Goal: Task Accomplishment & Management: Manage account settings

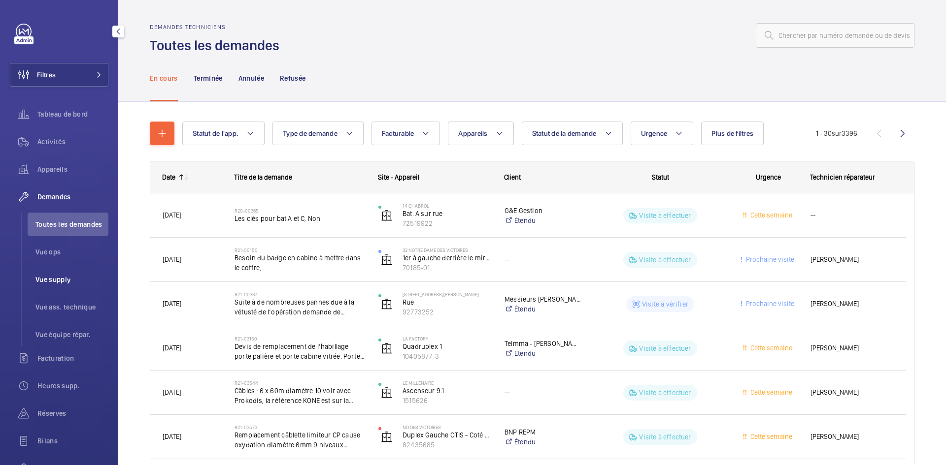
click at [71, 282] on span "Vue supply" at bounding box center [71, 280] width 73 height 10
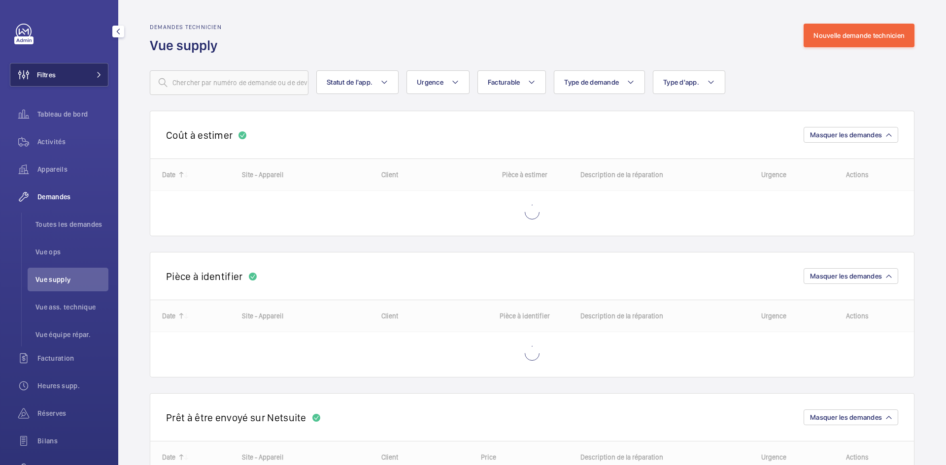
click at [86, 72] on button "Filtres" at bounding box center [59, 75] width 99 height 24
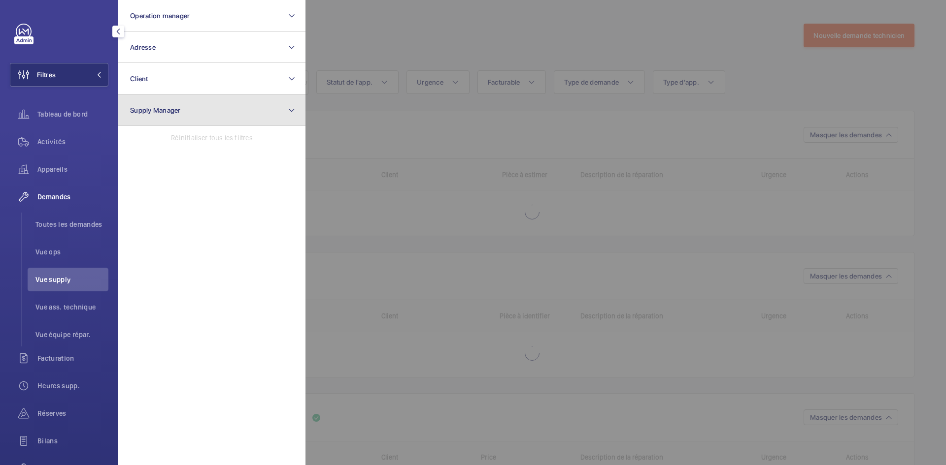
click at [229, 112] on button "Supply Manager" at bounding box center [211, 111] width 187 height 32
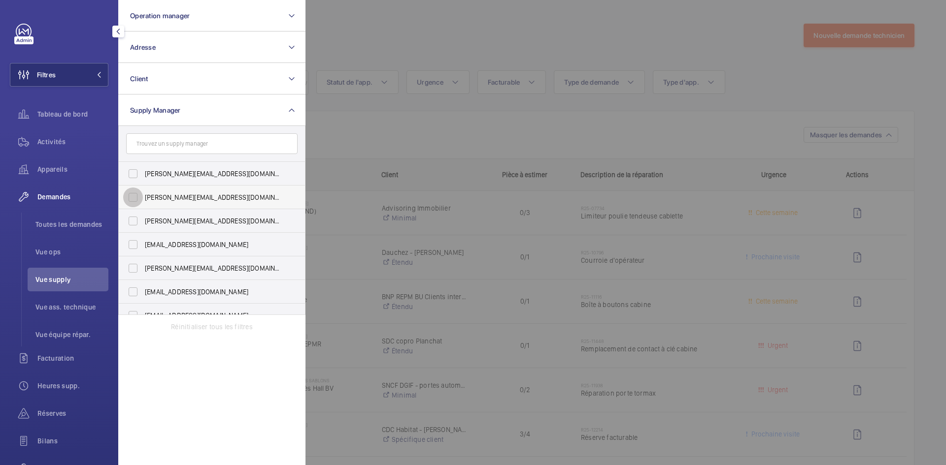
click at [132, 197] on input "diana@wemaintain.com" at bounding box center [133, 198] width 20 height 20
checkbox input "true"
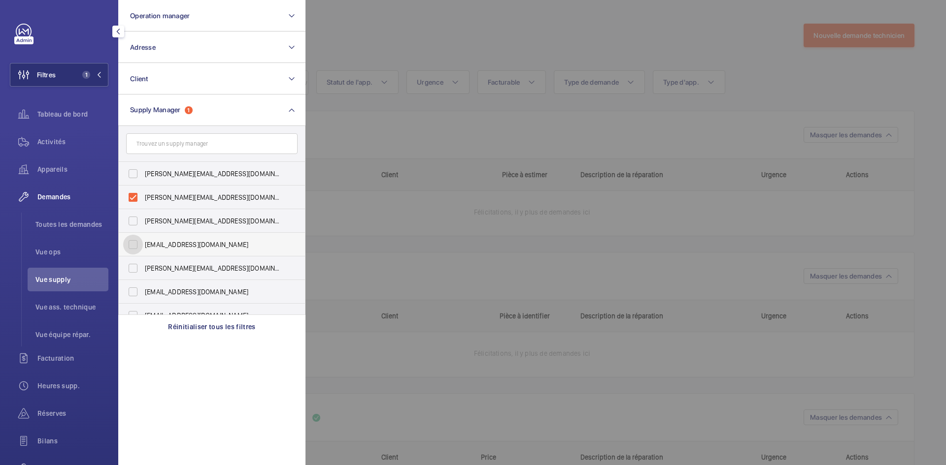
click at [132, 246] on input "fayrouz@wemaintain.com" at bounding box center [133, 245] width 20 height 20
checkbox input "true"
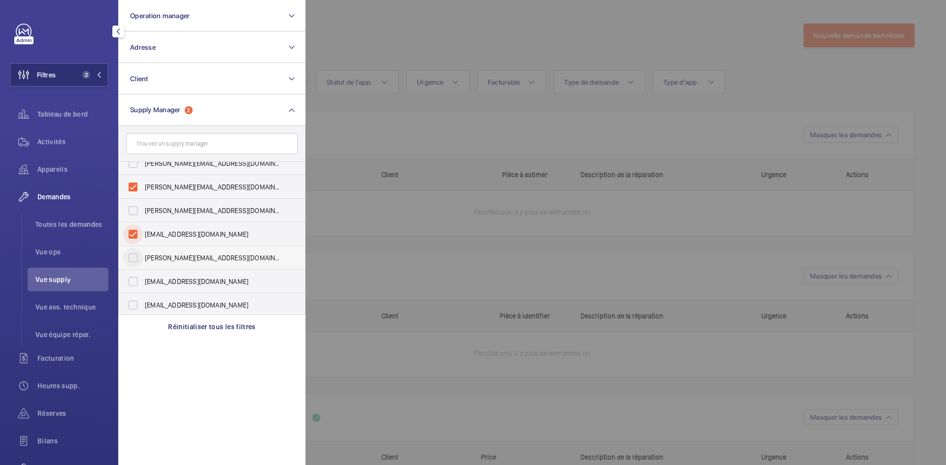
scroll to position [13, 0]
click at [133, 303] on input "yanis.b@wemaintain.com" at bounding box center [133, 303] width 20 height 20
checkbox input "true"
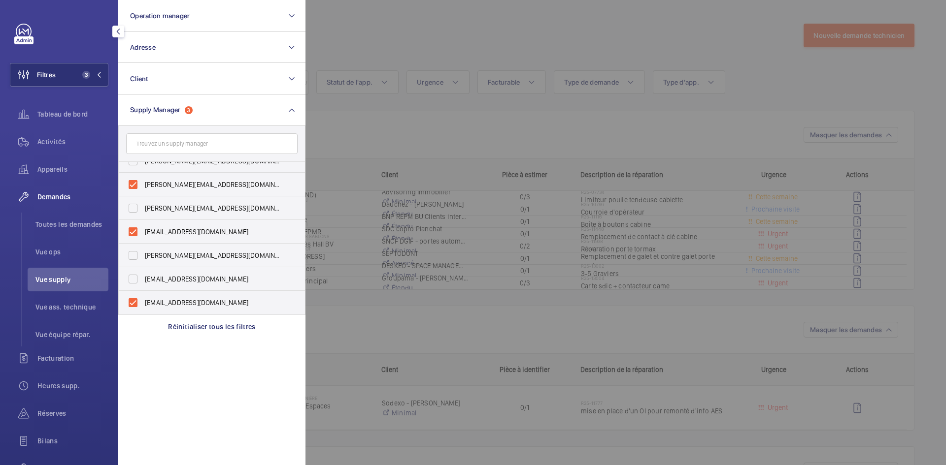
click at [372, 44] on div at bounding box center [778, 232] width 946 height 465
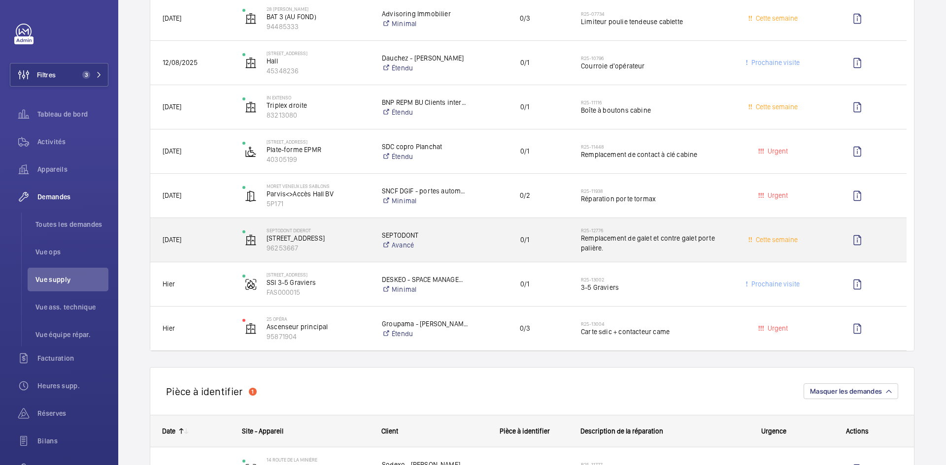
scroll to position [197, 0]
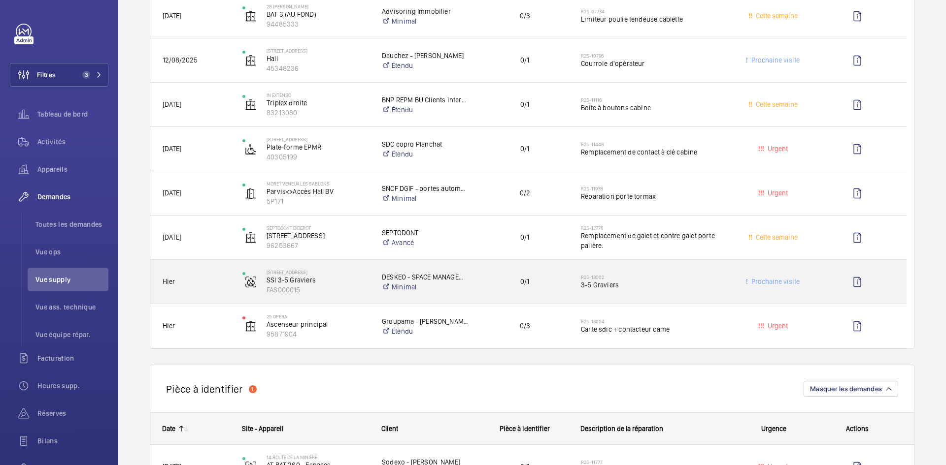
click at [218, 282] on span "Hier" at bounding box center [196, 281] width 67 height 11
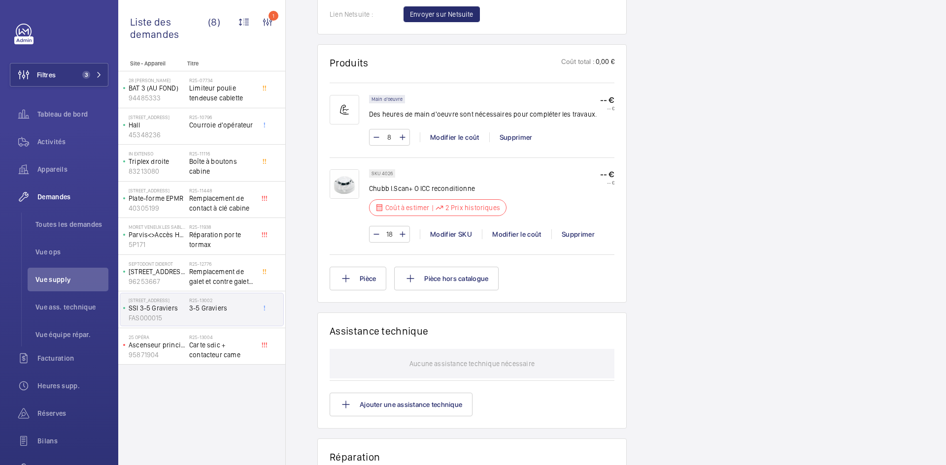
scroll to position [670, 0]
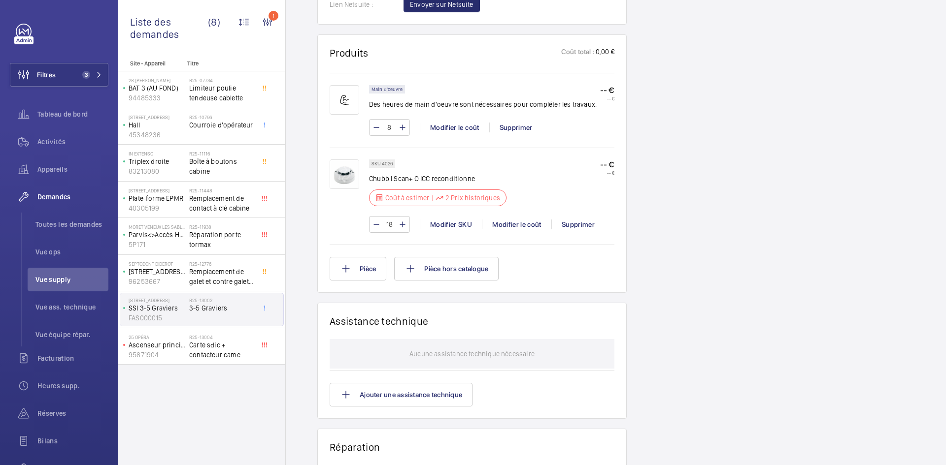
click at [389, 165] on p "SKU 4026" at bounding box center [381, 163] width 21 height 3
drag, startPoint x: 392, startPoint y: 164, endPoint x: 380, endPoint y: 164, distance: 11.8
click at [380, 164] on p "SKU 4026" at bounding box center [381, 163] width 21 height 3
copy p "4026"
click at [524, 223] on div "Modifier le coût" at bounding box center [516, 225] width 69 height 10
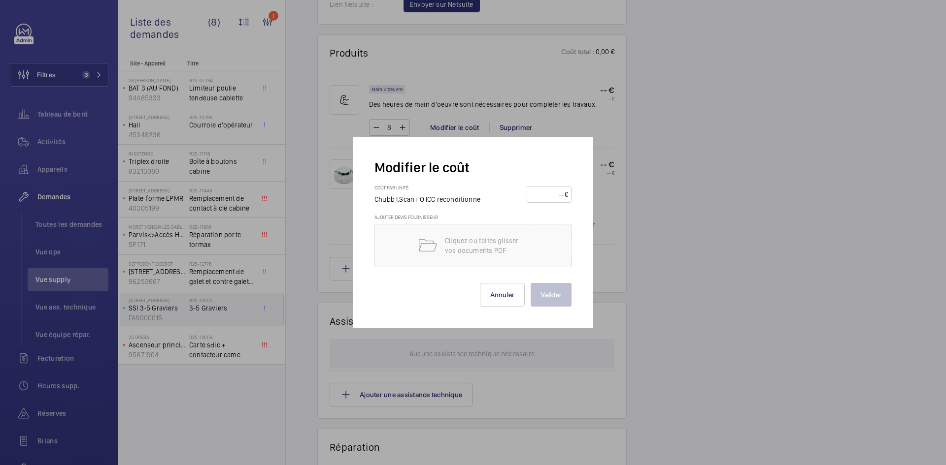
click at [540, 194] on input "number" at bounding box center [547, 195] width 34 height 16
type input "40"
click at [560, 297] on button "Valider" at bounding box center [550, 295] width 41 height 24
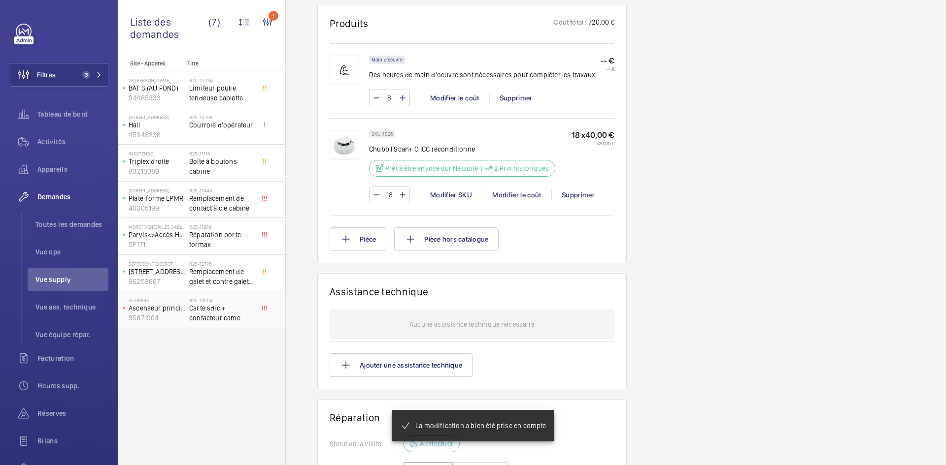
scroll to position [709, 0]
click at [185, 306] on p "Ascenseur principal" at bounding box center [157, 308] width 57 height 10
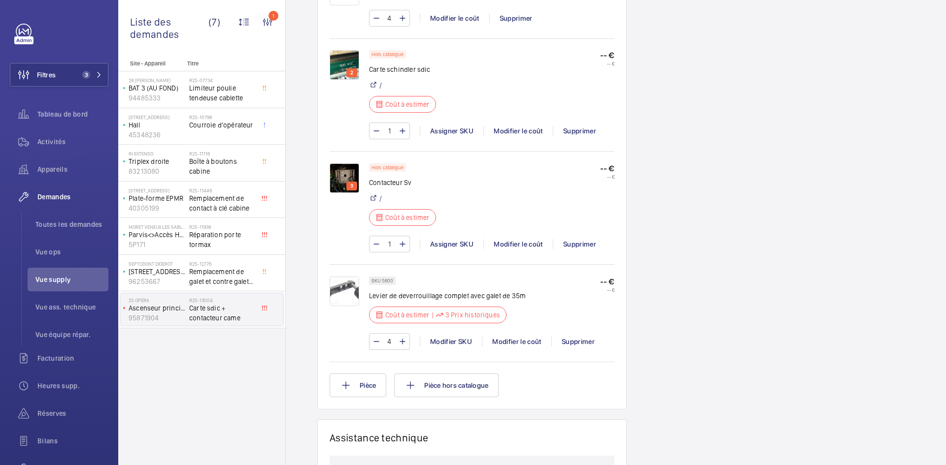
scroll to position [690, 0]
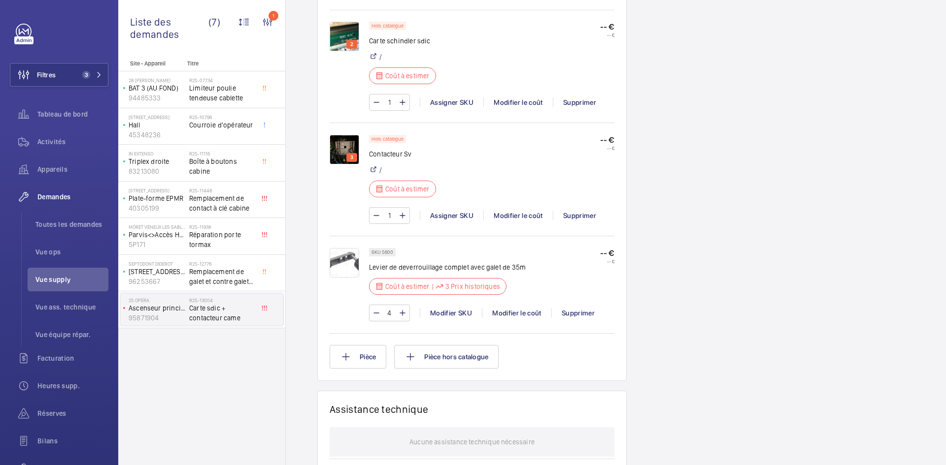
click at [350, 143] on img at bounding box center [345, 150] width 30 height 30
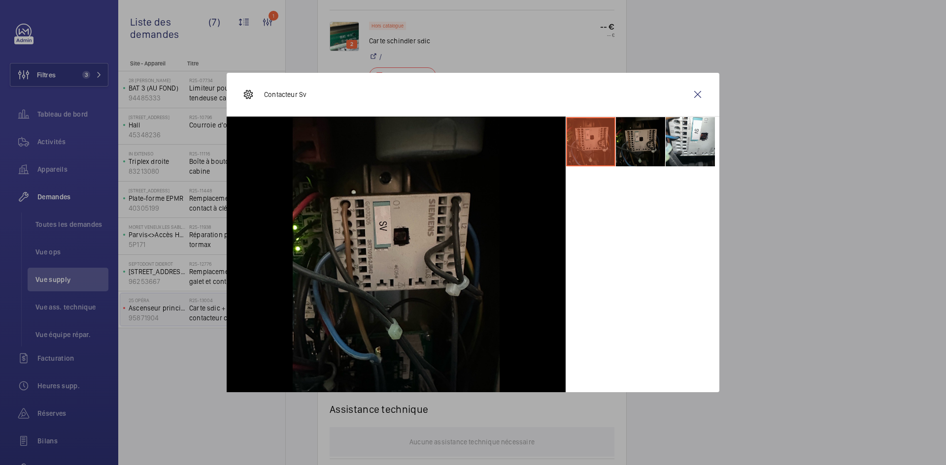
click at [632, 136] on li at bounding box center [640, 141] width 49 height 49
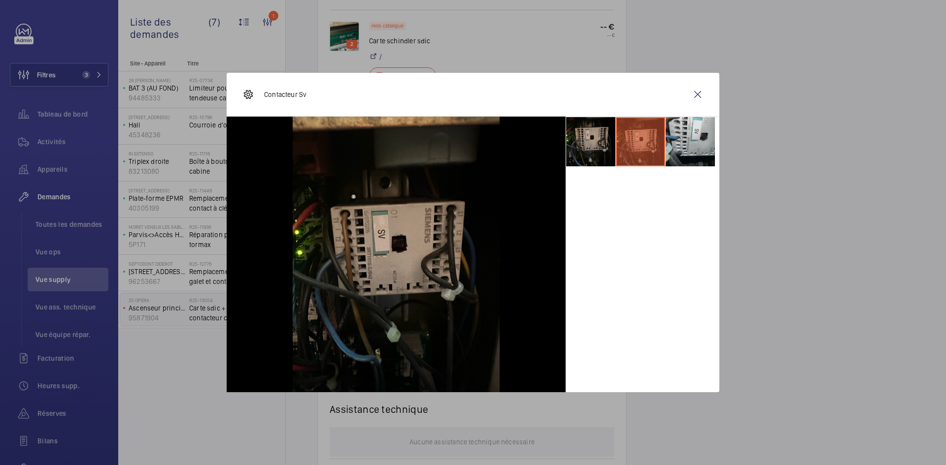
click at [680, 133] on li at bounding box center [689, 141] width 49 height 49
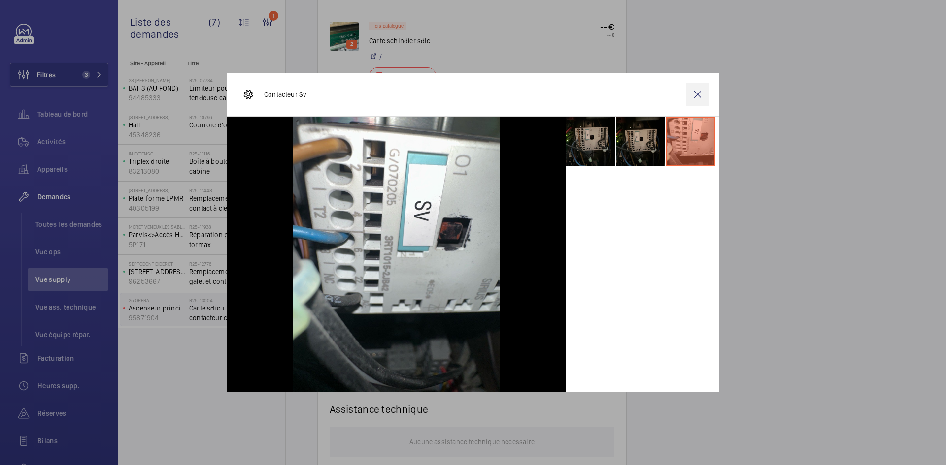
click at [696, 93] on wm-front-icon-button at bounding box center [698, 95] width 24 height 24
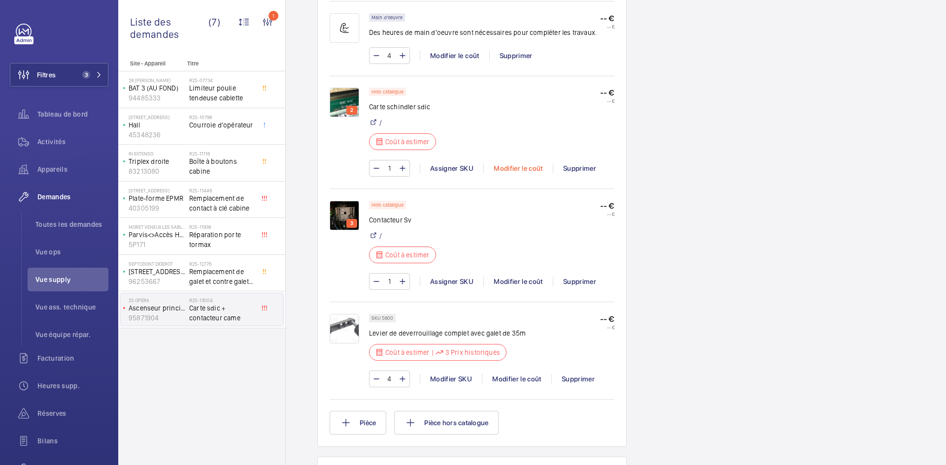
scroll to position [493, 0]
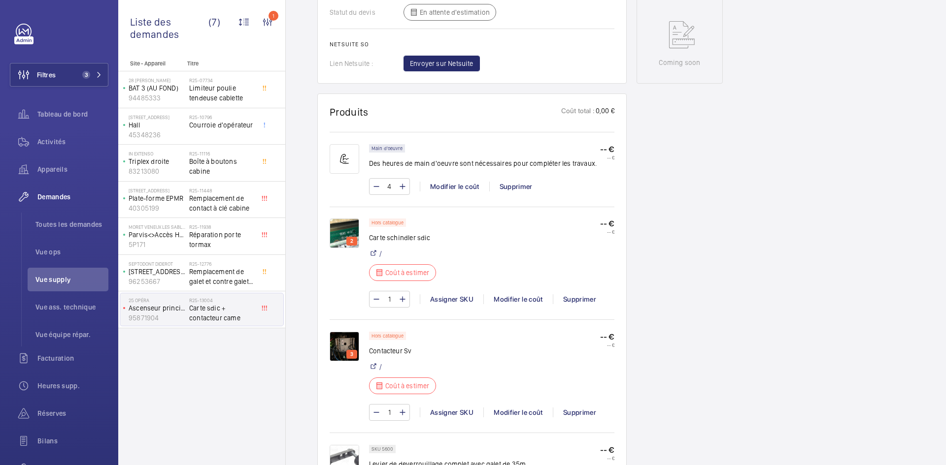
click at [345, 224] on img at bounding box center [345, 234] width 30 height 30
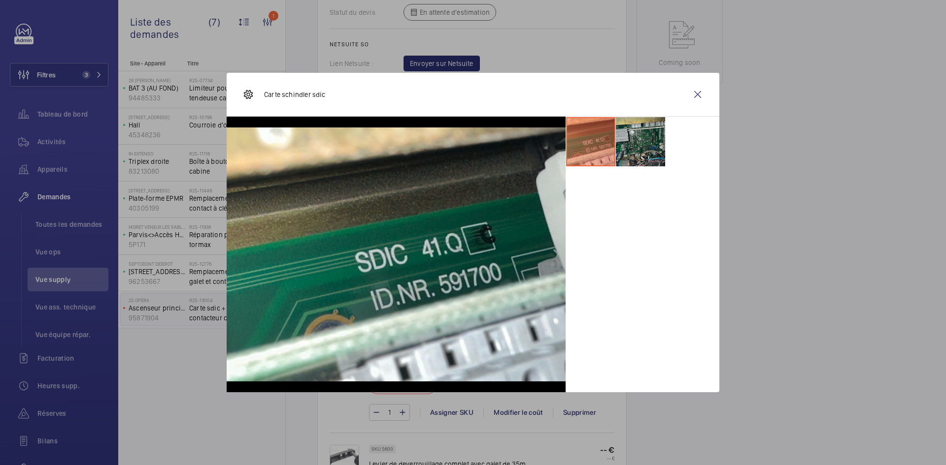
click at [638, 148] on li at bounding box center [640, 141] width 49 height 49
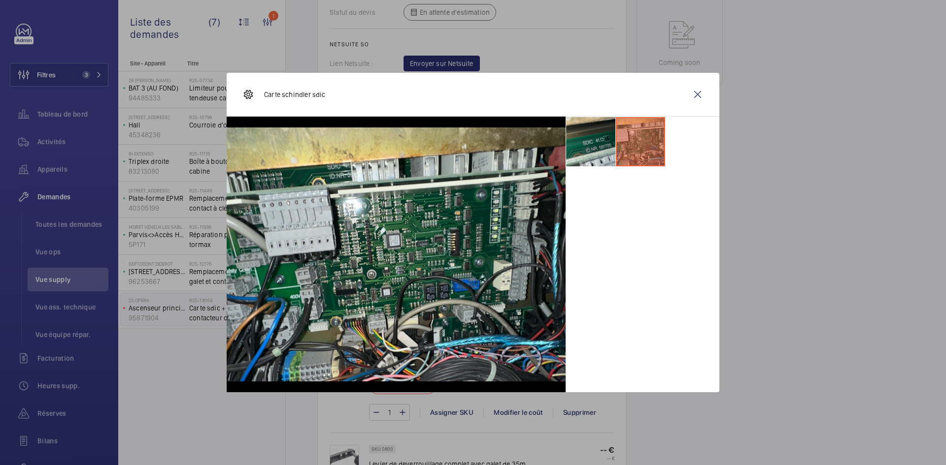
click at [583, 143] on li at bounding box center [590, 141] width 49 height 49
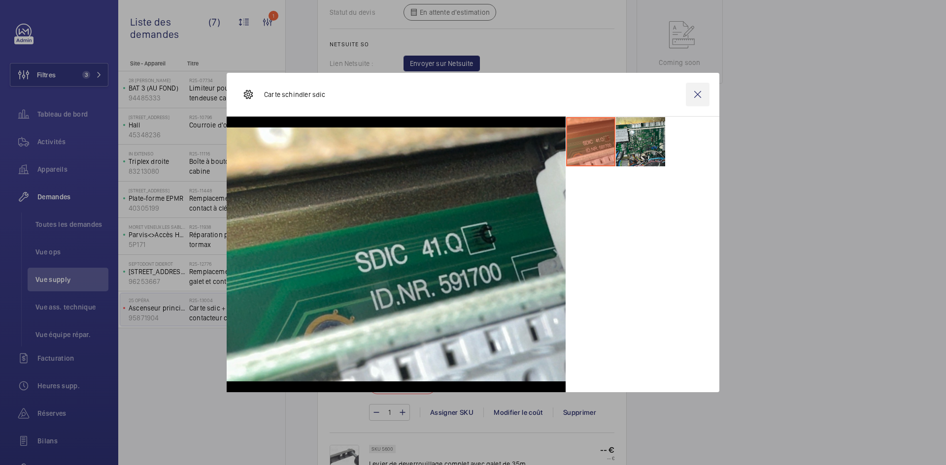
click at [697, 92] on wm-front-icon-button at bounding box center [698, 95] width 24 height 24
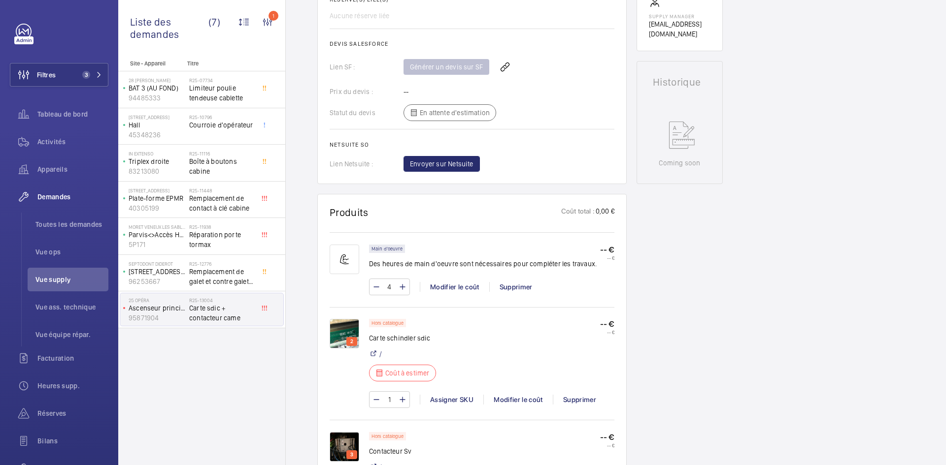
scroll to position [394, 0]
click at [351, 326] on img at bounding box center [345, 332] width 30 height 30
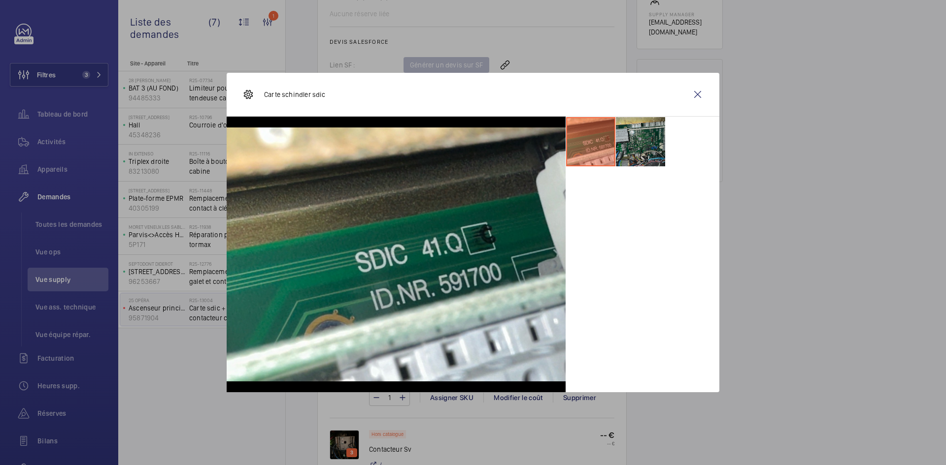
click at [647, 138] on li at bounding box center [640, 141] width 49 height 49
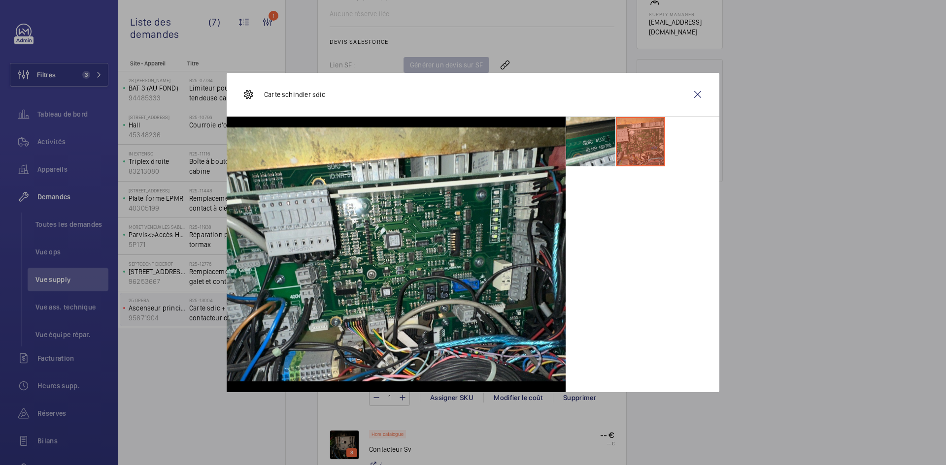
click at [590, 140] on li at bounding box center [590, 141] width 49 height 49
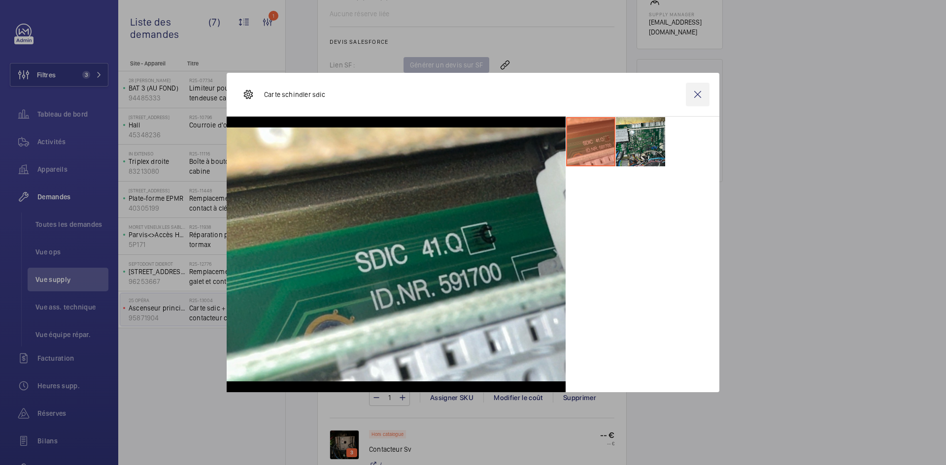
click at [698, 97] on wm-front-icon-button at bounding box center [698, 95] width 24 height 24
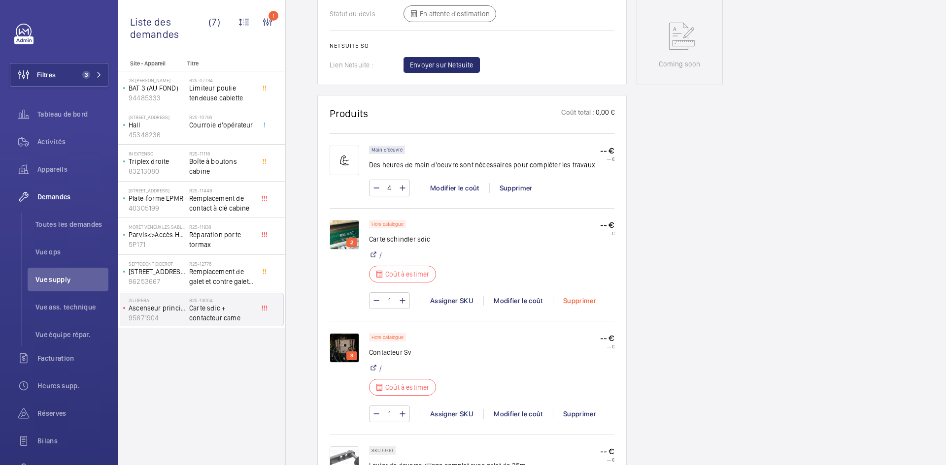
scroll to position [493, 0]
click at [356, 344] on img at bounding box center [345, 347] width 30 height 30
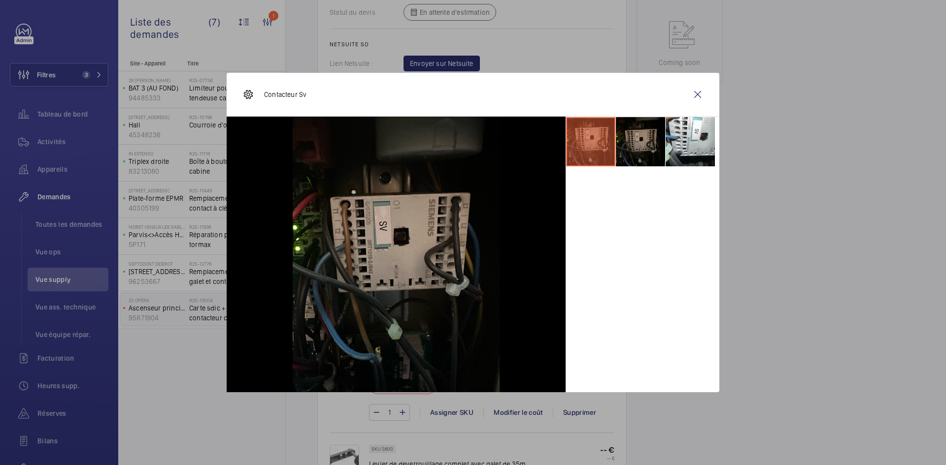
click at [633, 128] on li at bounding box center [640, 141] width 49 height 49
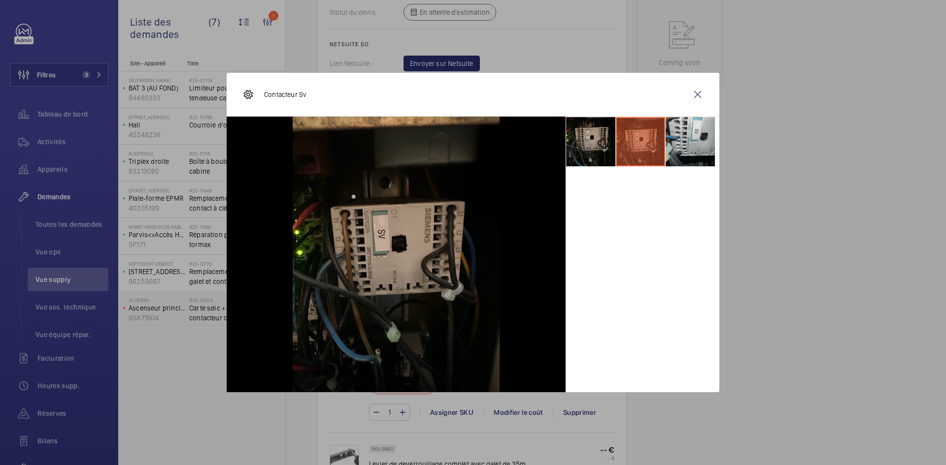
click at [694, 129] on li at bounding box center [689, 141] width 49 height 49
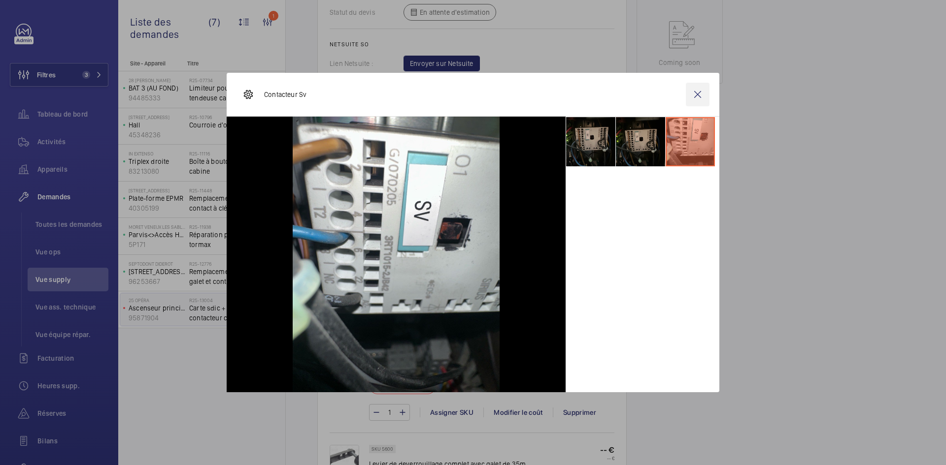
click at [695, 94] on wm-front-icon-button at bounding box center [698, 95] width 24 height 24
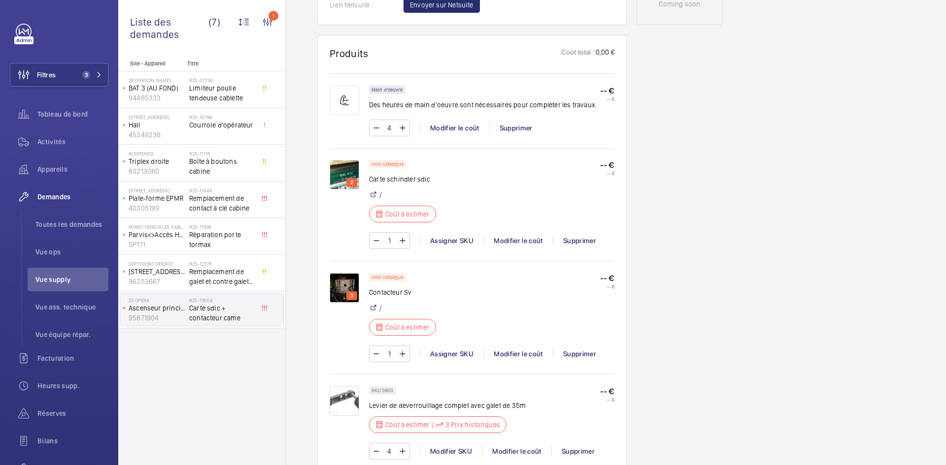
scroll to position [591, 0]
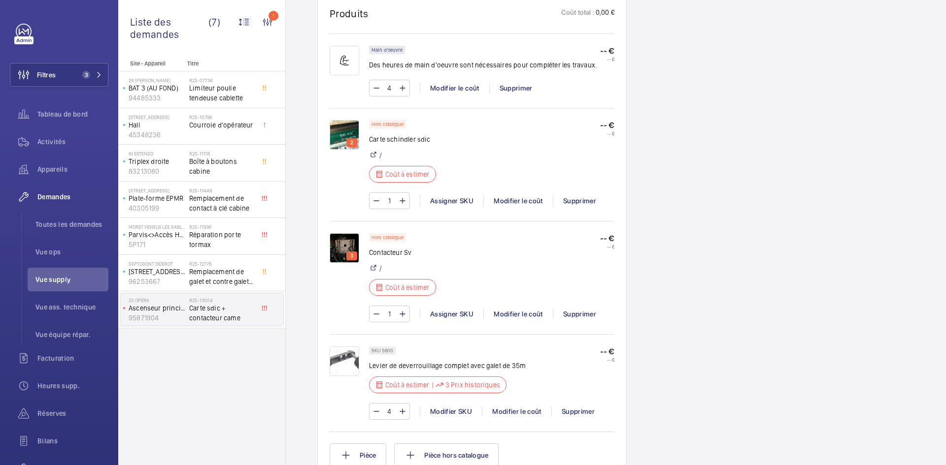
click at [347, 244] on img at bounding box center [345, 248] width 30 height 30
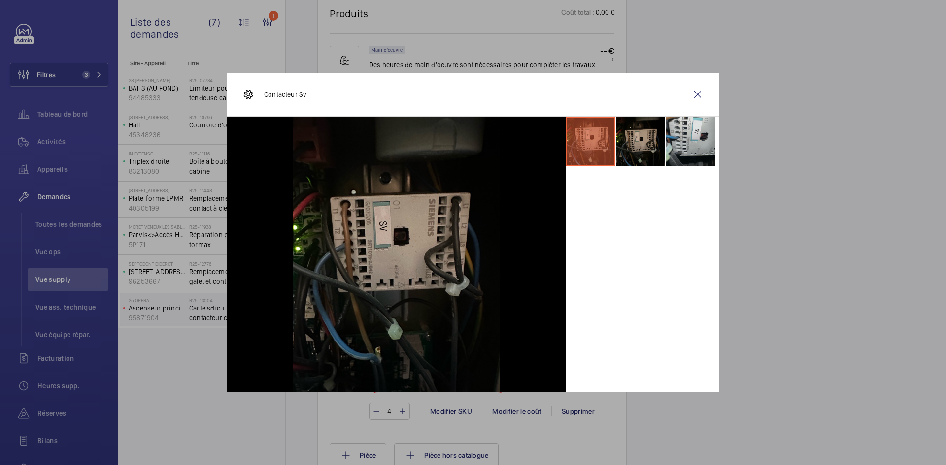
click at [693, 137] on li at bounding box center [689, 141] width 49 height 49
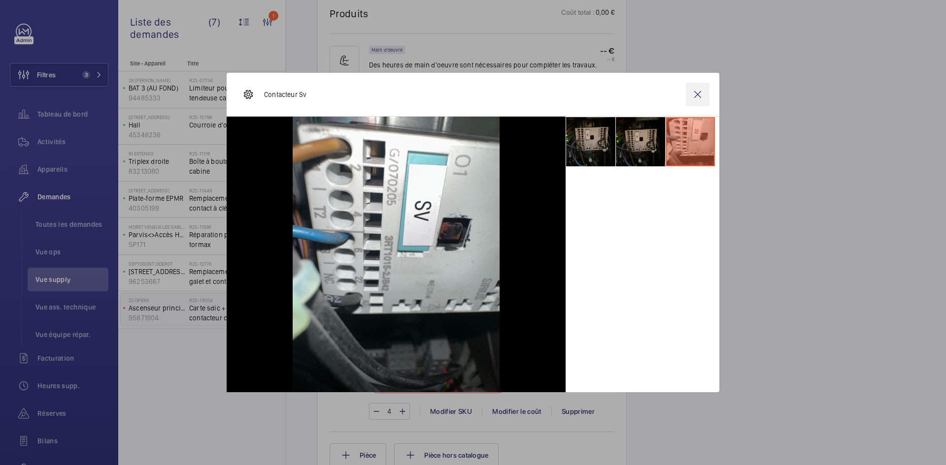
click at [703, 92] on wm-front-icon-button at bounding box center [698, 95] width 24 height 24
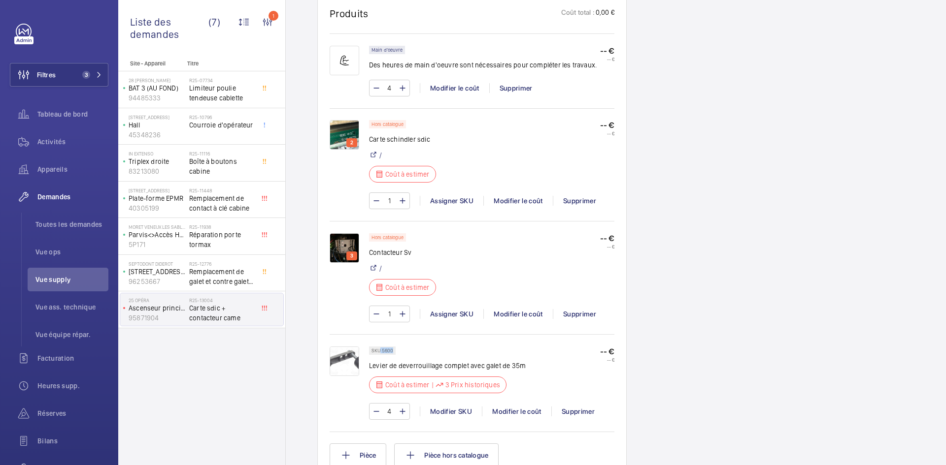
drag, startPoint x: 392, startPoint y: 350, endPoint x: 380, endPoint y: 351, distance: 11.4
click at [380, 351] on p "SKU 5600" at bounding box center [382, 350] width 22 height 3
copy p "5600"
click at [514, 412] on div "Modifier le coût" at bounding box center [516, 412] width 69 height 10
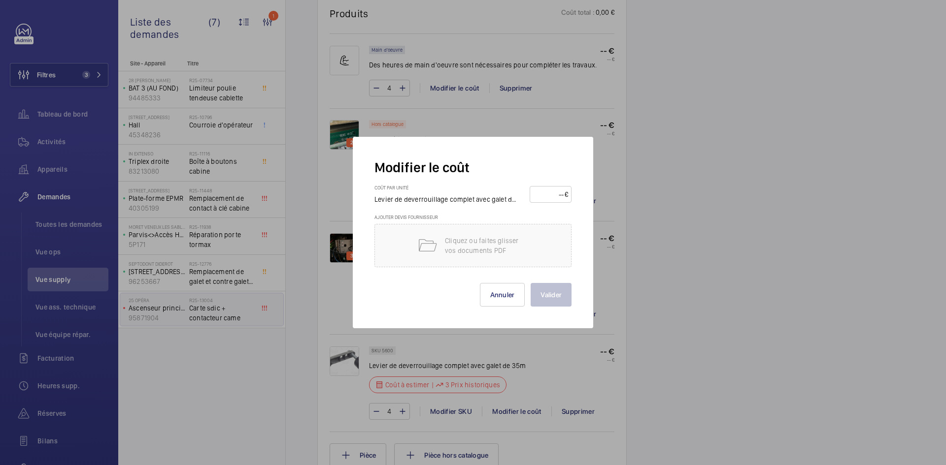
click at [554, 195] on input "number" at bounding box center [549, 195] width 32 height 16
type input "45"
click at [548, 294] on button "Valider" at bounding box center [550, 295] width 41 height 24
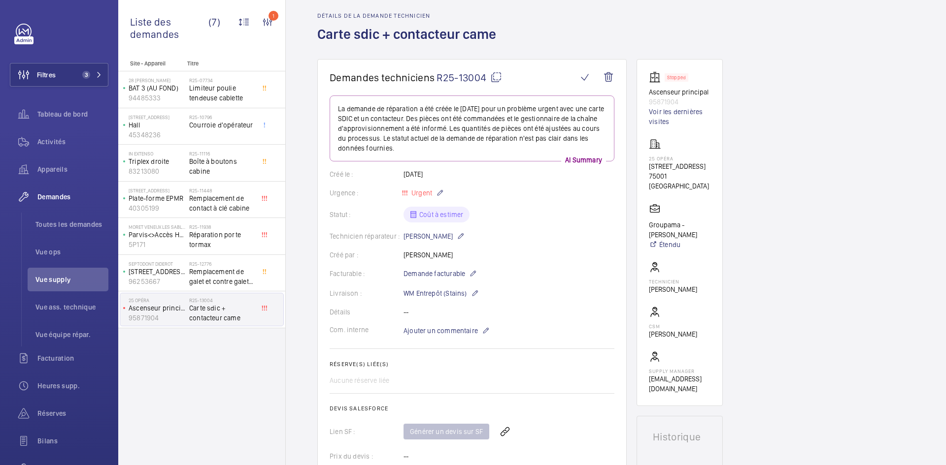
scroll to position [0, 0]
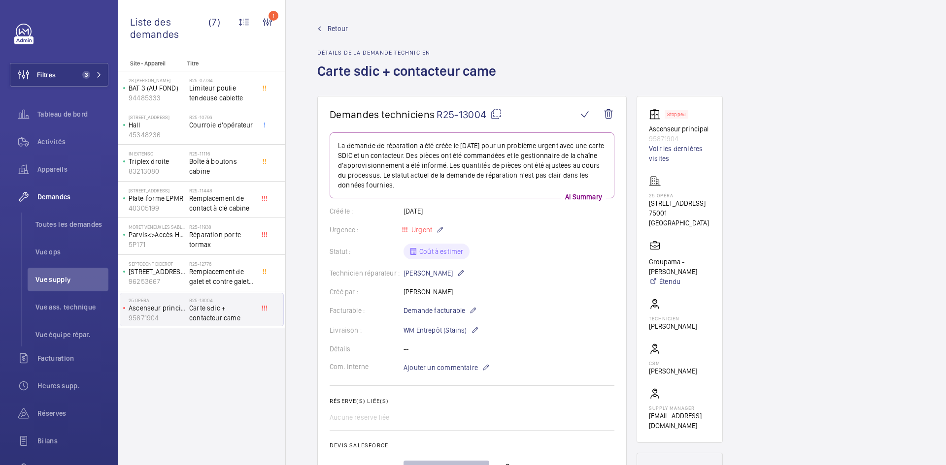
click at [498, 111] on mat-icon at bounding box center [496, 114] width 12 height 12
click at [435, 365] on span "Ajouter un commentaire" at bounding box center [440, 368] width 74 height 10
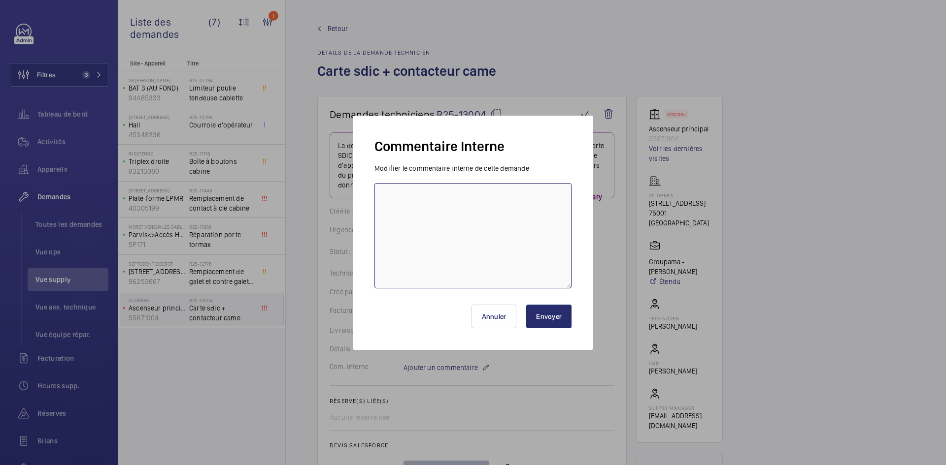
click at [414, 208] on textarea at bounding box center [472, 235] width 197 height 105
type textarea "BY-30/09 demande de devis envoyée au fournisseur Schindler attente de retour."
click at [565, 316] on button "Envoyer" at bounding box center [548, 317] width 45 height 24
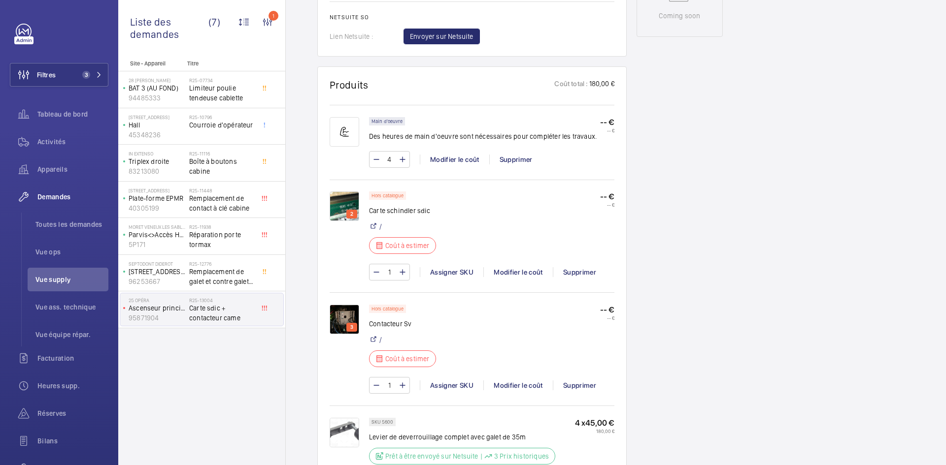
scroll to position [542, 0]
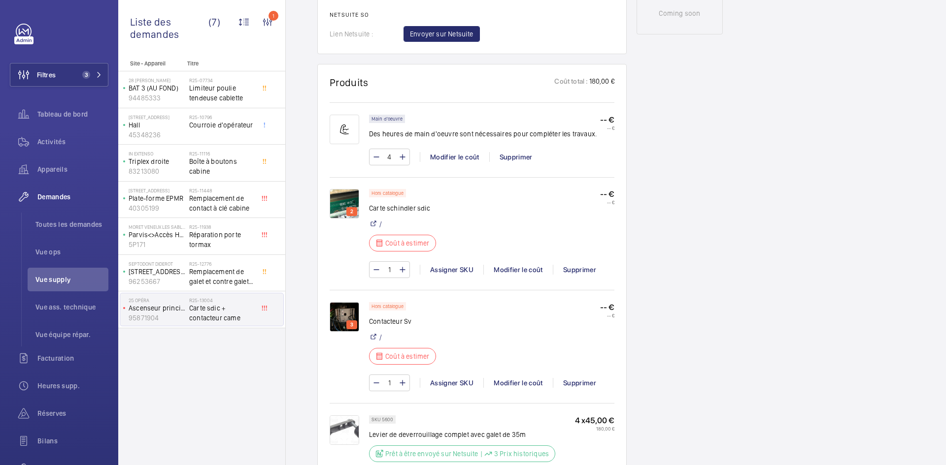
click at [345, 316] on img at bounding box center [345, 317] width 30 height 30
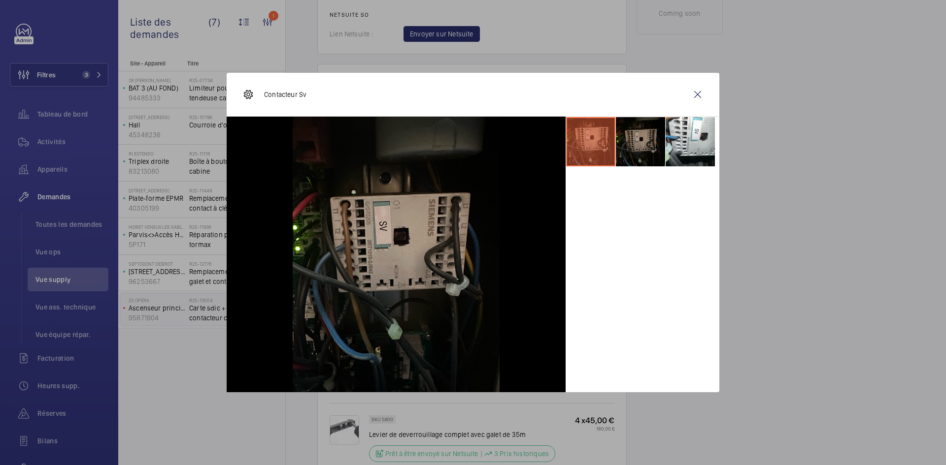
click at [653, 138] on li at bounding box center [640, 141] width 49 height 49
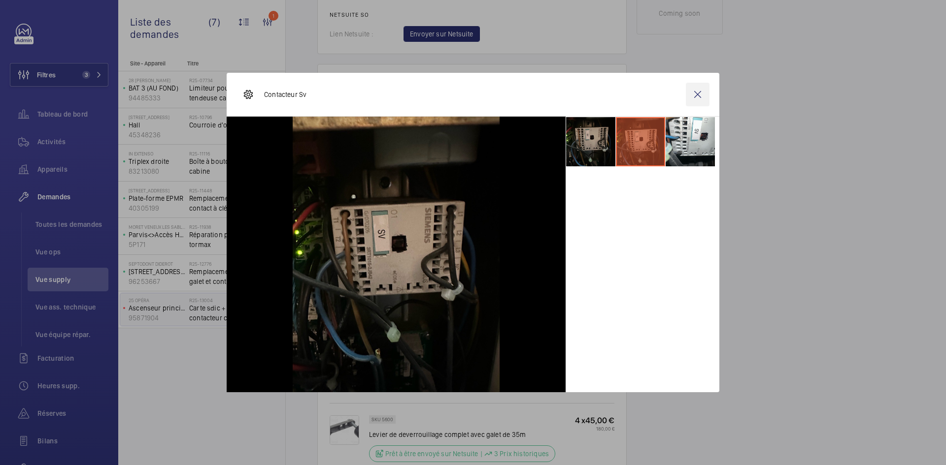
click at [695, 95] on wm-front-icon-button at bounding box center [698, 95] width 24 height 24
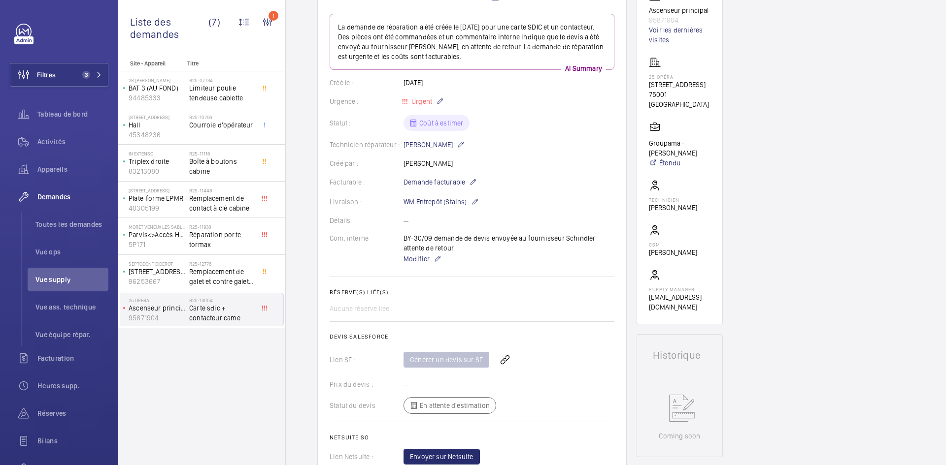
scroll to position [49, 0]
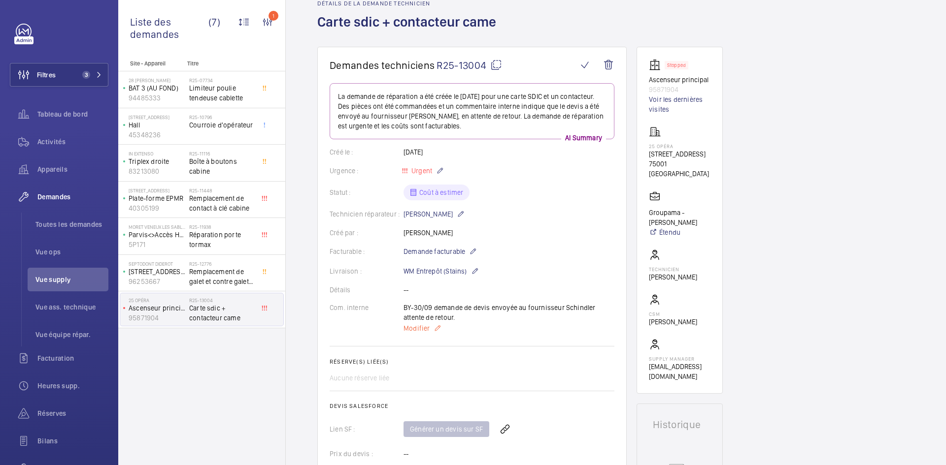
click at [414, 330] on span "Modifier" at bounding box center [416, 329] width 26 height 10
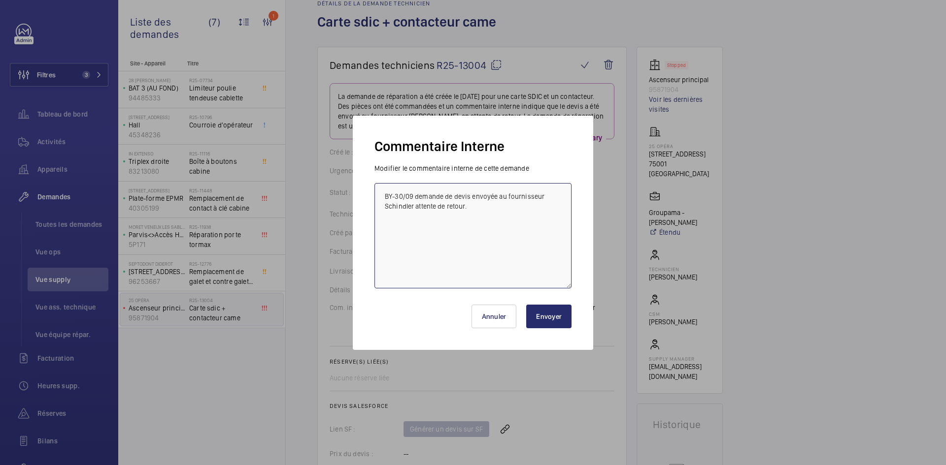
click at [414, 204] on textarea "BY-30/09 demande de devis envoyée au fournisseur Schindler attente de retour." at bounding box center [472, 235] width 197 height 105
type textarea "BY-30/09 demande de devis envoyée au fournisseur Schindler & CDA attente de ret…"
click at [563, 316] on button "Envoyer" at bounding box center [548, 317] width 45 height 24
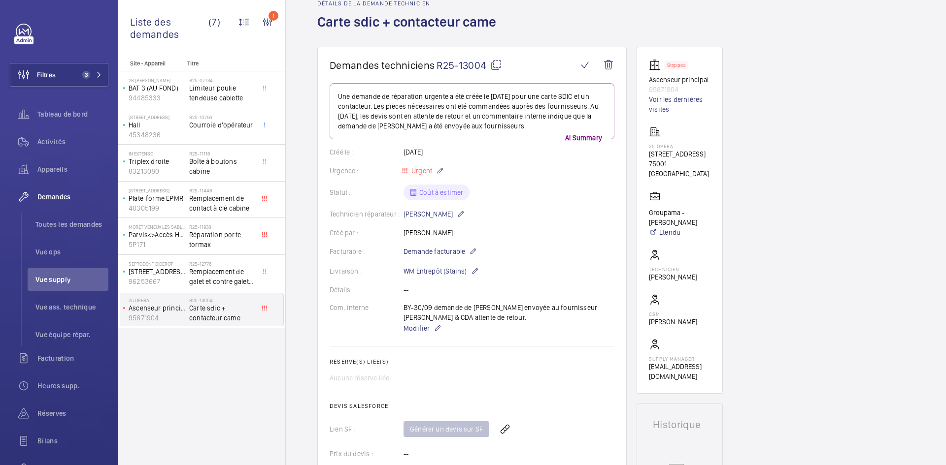
scroll to position [0, 0]
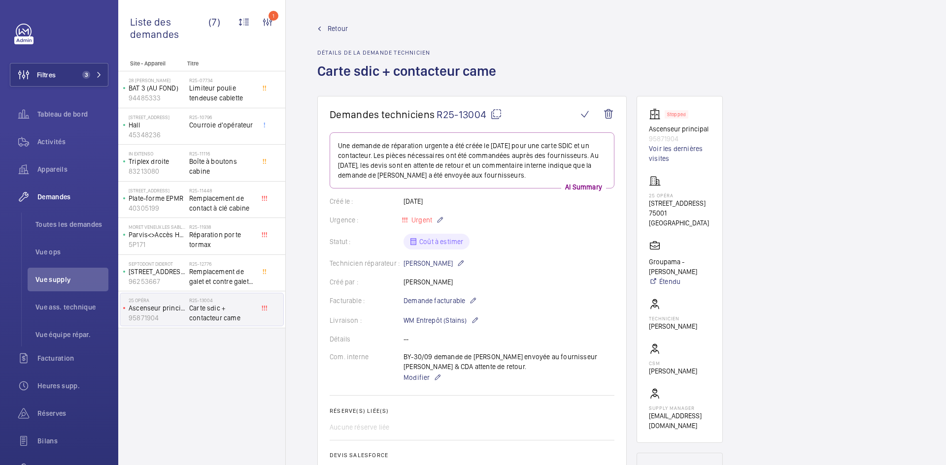
click at [326, 24] on link "Retour" at bounding box center [409, 29] width 185 height 10
click at [338, 24] on span "Retour" at bounding box center [338, 29] width 20 height 10
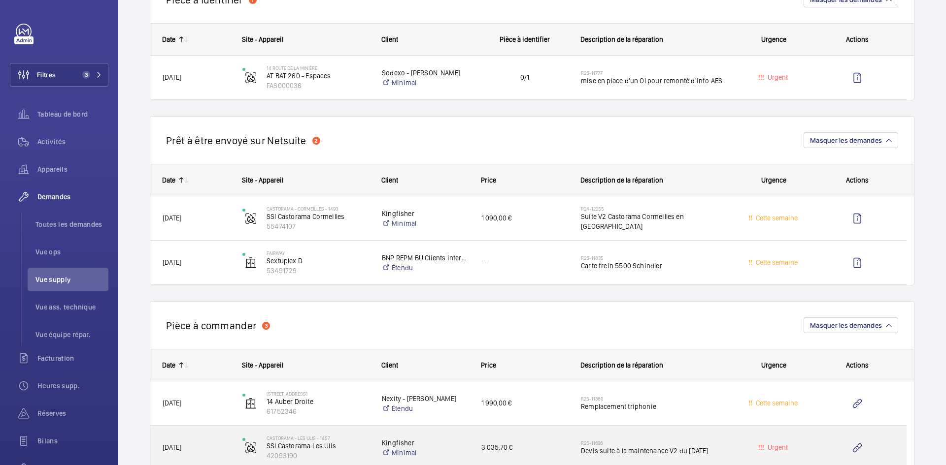
scroll to position [542, 0]
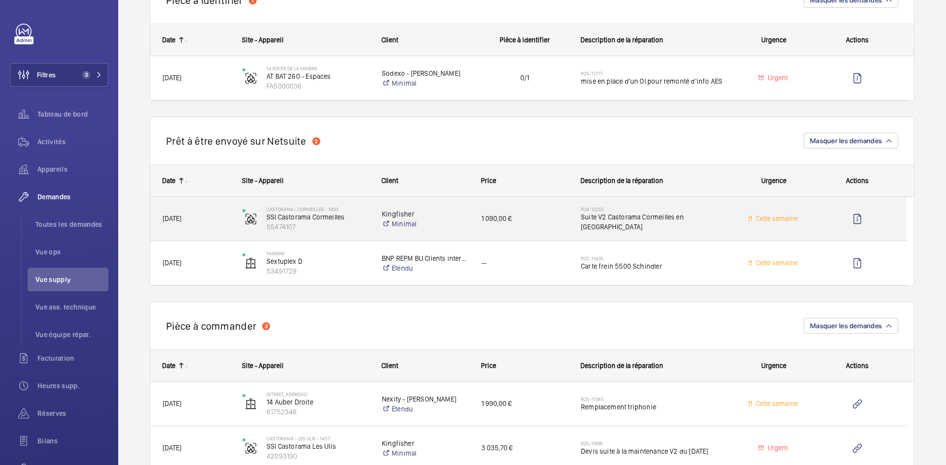
click at [213, 225] on div "[DATE]" at bounding box center [190, 218] width 79 height 31
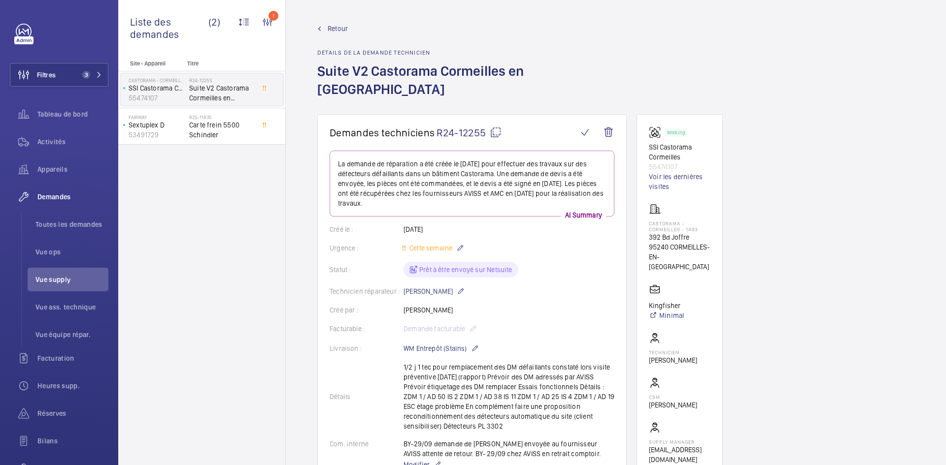
click at [494, 127] on mat-icon at bounding box center [496, 133] width 12 height 12
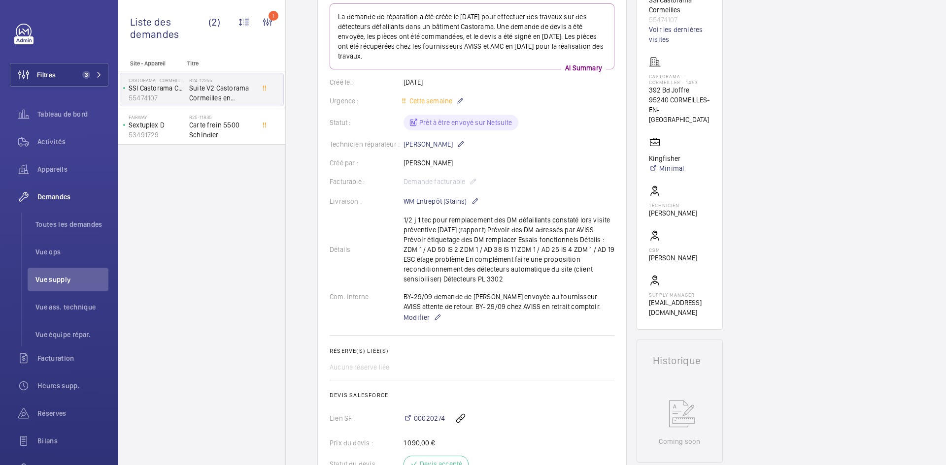
scroll to position [148, 0]
click at [413, 312] on span "Modifier" at bounding box center [416, 317] width 26 height 10
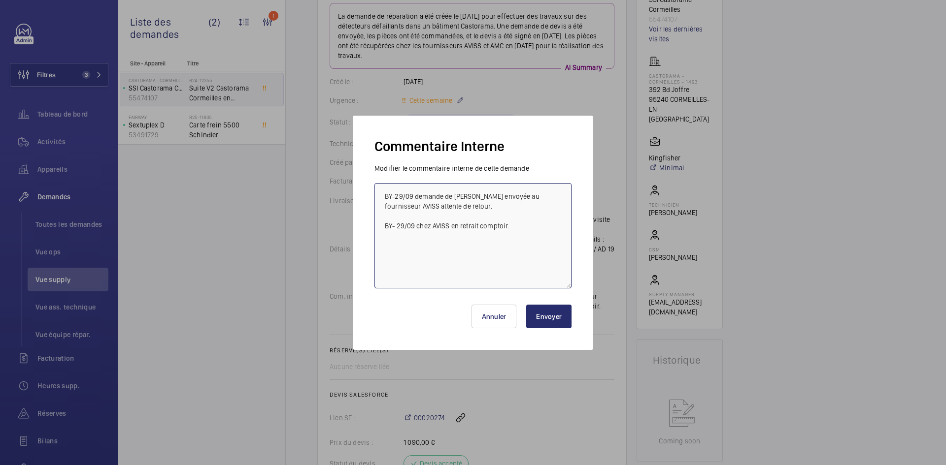
click at [559, 195] on textarea "BY-29/09 demande de devis envoyée au fournisseur AVISS attente de retour. BY- 2…" at bounding box center [472, 235] width 197 height 105
type textarea "BY-29/09 demande de devis envoyée au fournisseur AVISS & AMC attente de retour.…"
click at [559, 323] on button "Envoyer" at bounding box center [548, 317] width 45 height 24
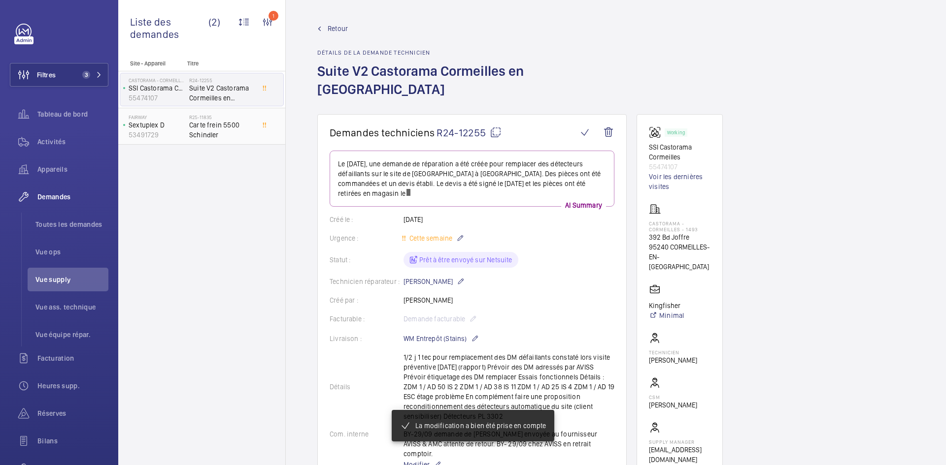
click at [199, 130] on span "Carte frein 5500 Schindler" at bounding box center [221, 130] width 65 height 20
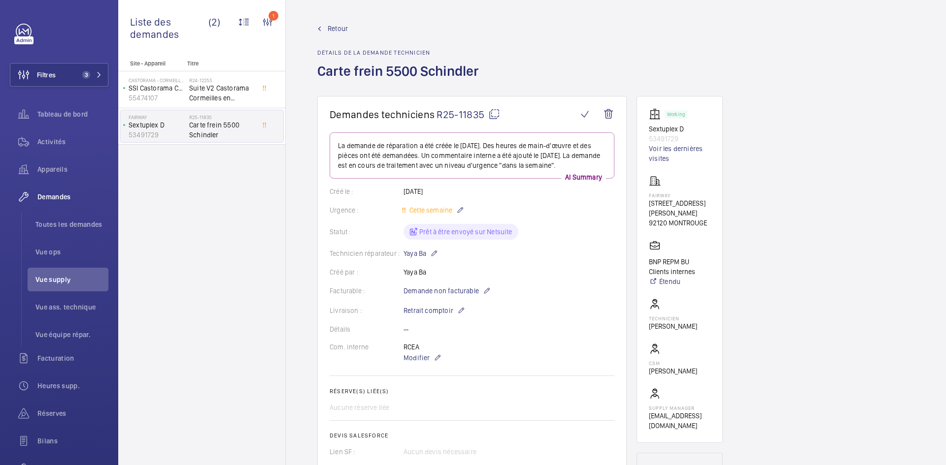
click at [493, 113] on mat-icon at bounding box center [494, 114] width 12 height 12
type textarea "R25-11835"
click at [341, 25] on span "Retour" at bounding box center [338, 29] width 20 height 10
click at [341, 27] on span "Retour" at bounding box center [338, 29] width 20 height 10
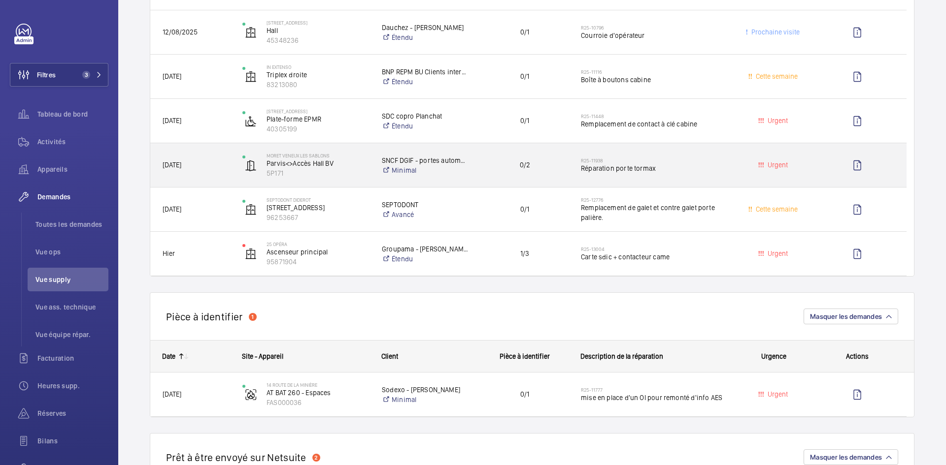
scroll to position [296, 0]
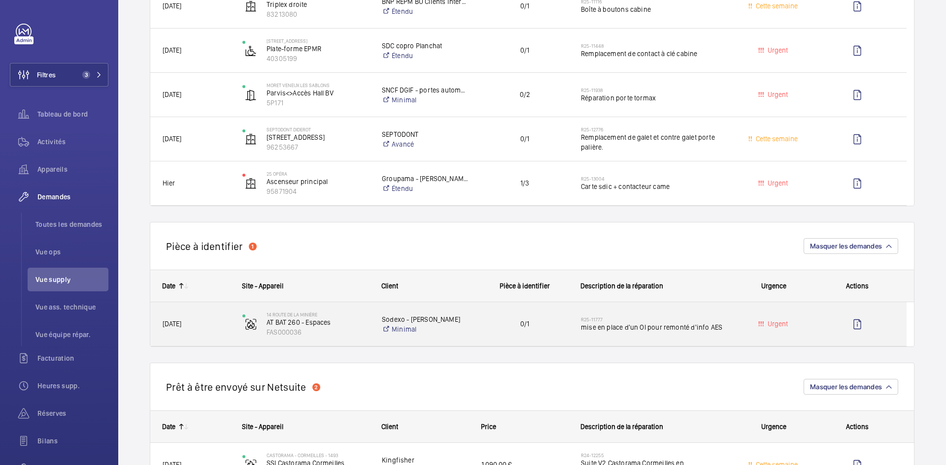
click at [209, 322] on span "04/09/2025" at bounding box center [196, 324] width 67 height 11
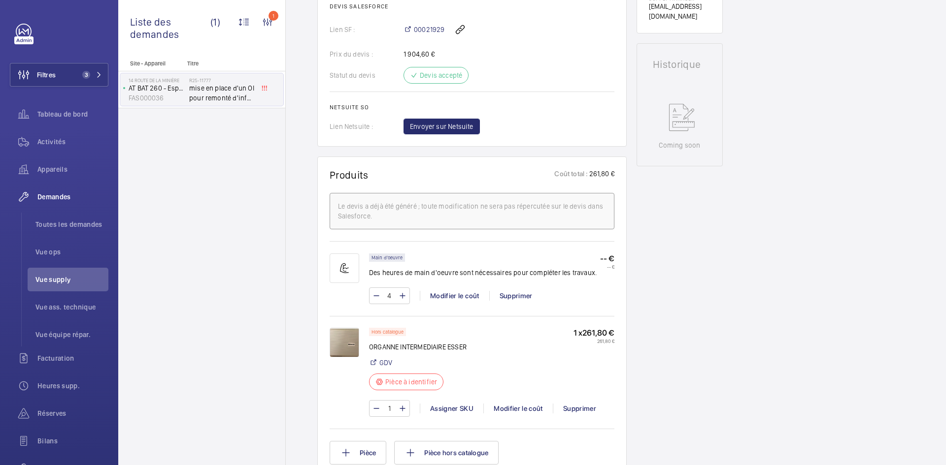
scroll to position [443, 0]
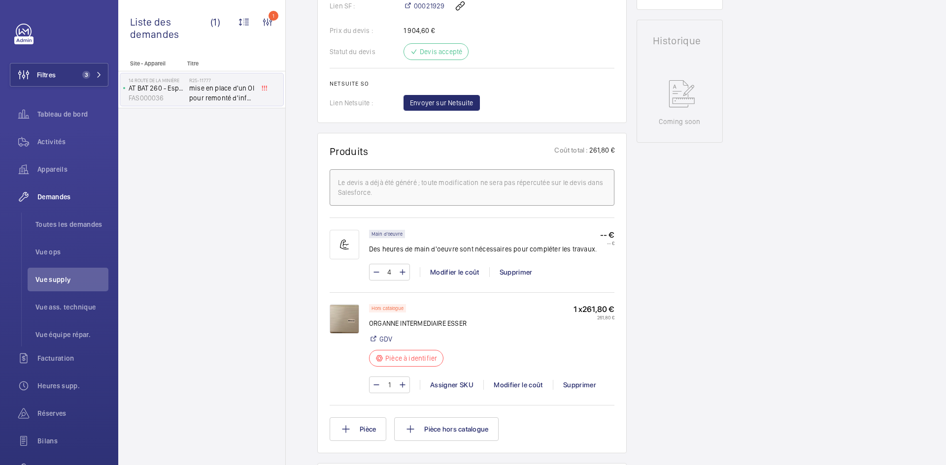
click at [351, 313] on img at bounding box center [345, 319] width 30 height 30
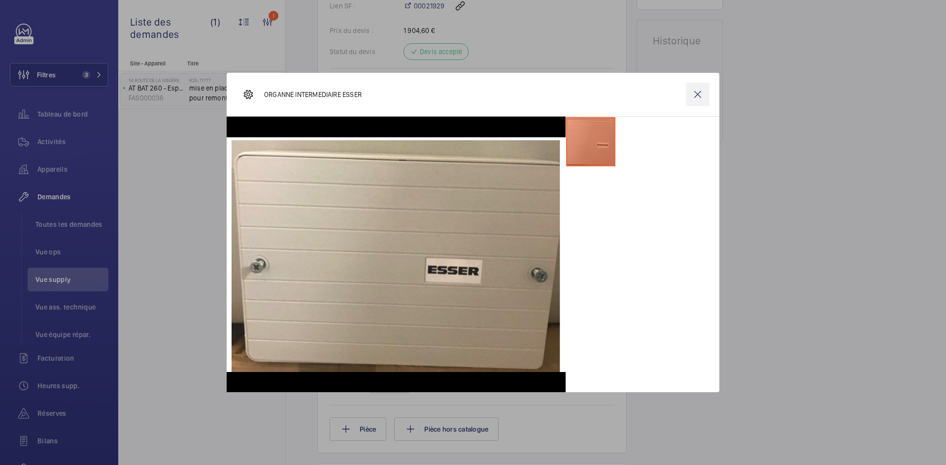
click at [705, 96] on wm-front-icon-button at bounding box center [698, 95] width 24 height 24
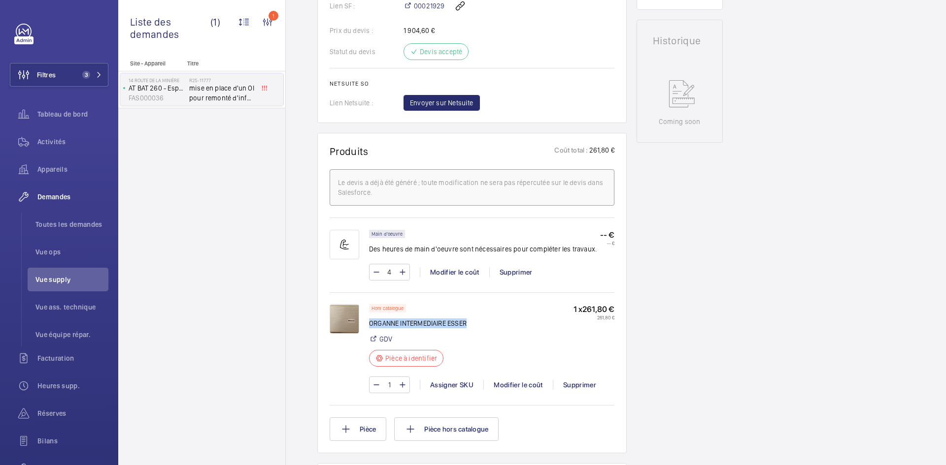
drag, startPoint x: 469, startPoint y: 322, endPoint x: 369, endPoint y: 324, distance: 100.5
click at [369, 324] on div "Hors catalogue ORGANNE INTERMEDIAIRE ESSER GDV Pièce à identifier 1 x 261,80 € …" at bounding box center [491, 338] width 245 height 68
copy p "ORGANNE INTERMEDIAIRE ESSER"
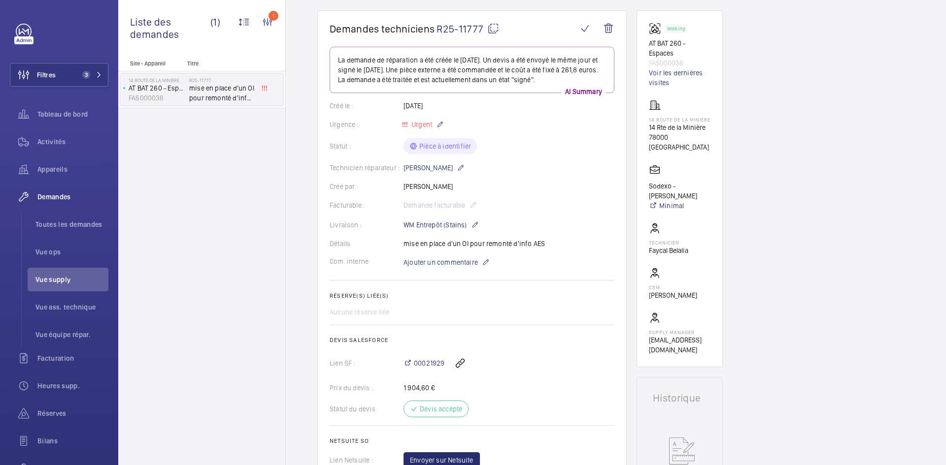
scroll to position [49, 0]
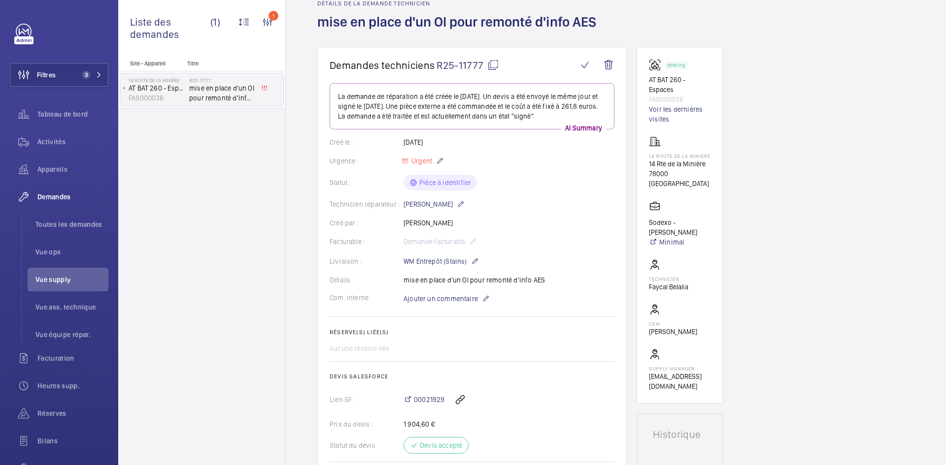
click at [492, 65] on mat-icon at bounding box center [493, 65] width 12 height 12
copy p "ORGANNE INTERMEDIAIRE ESSER"
click at [495, 62] on mat-icon at bounding box center [493, 65] width 12 height 12
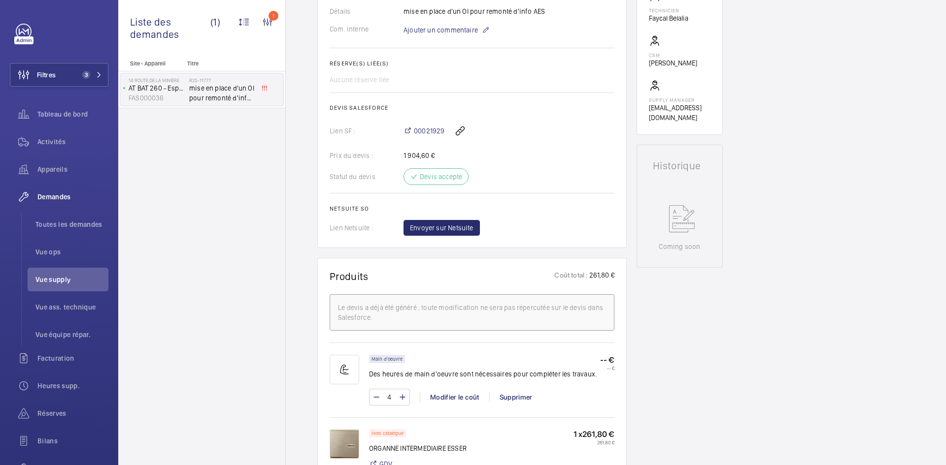
scroll to position [443, 0]
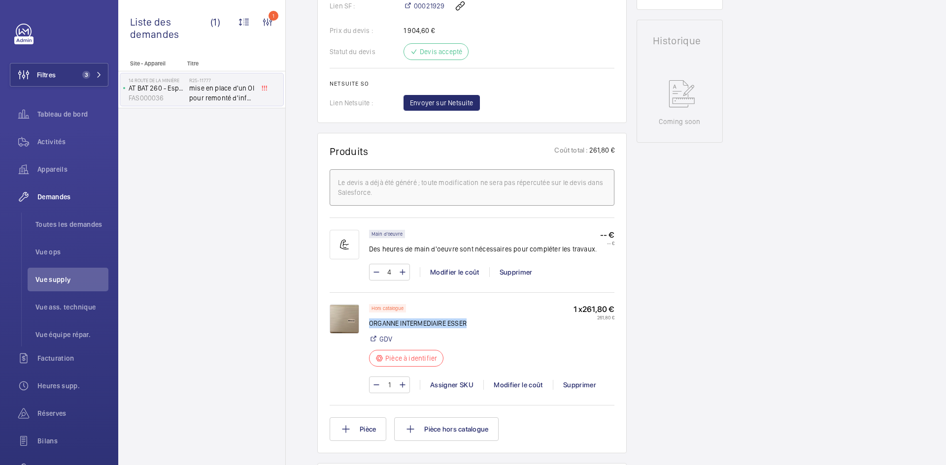
drag, startPoint x: 468, startPoint y: 322, endPoint x: 370, endPoint y: 324, distance: 98.0
click at [370, 324] on p "ORGANNE INTERMEDIAIRE ESSER" at bounding box center [418, 324] width 98 height 10
copy p "ORGANNE INTERMEDIAIRE ESSER"
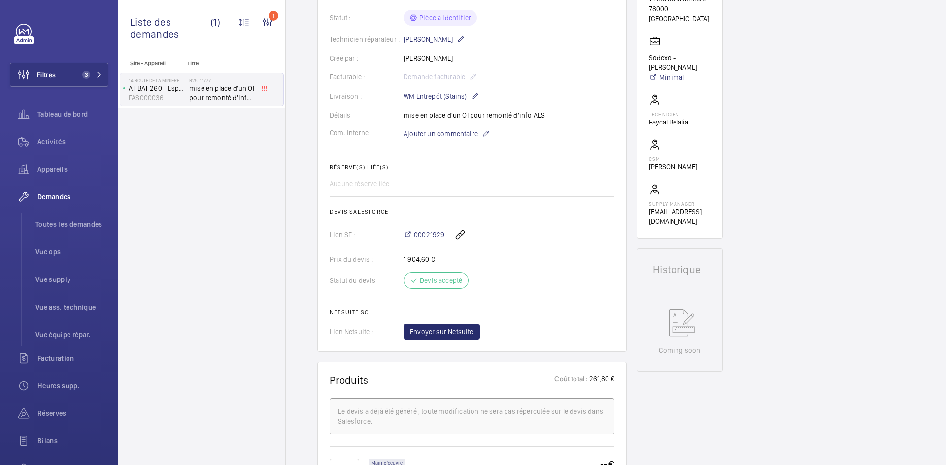
scroll to position [197, 0]
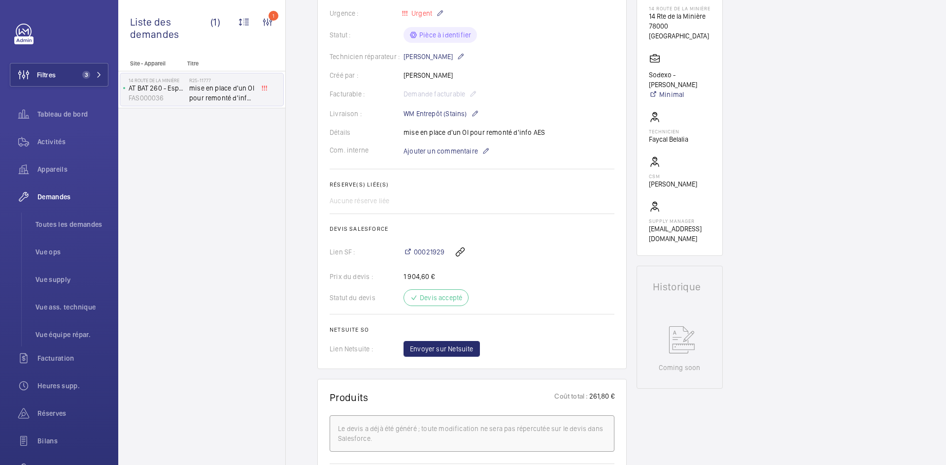
drag, startPoint x: 546, startPoint y: 129, endPoint x: 403, endPoint y: 130, distance: 142.8
click at [403, 130] on div "Détails mise en place d'un OI pour remonté d'info AES" at bounding box center [472, 133] width 285 height 10
copy div "Détails mise en place d'un OI pour remonté d'info AES"
click at [430, 151] on span "Ajouter un commentaire" at bounding box center [440, 151] width 74 height 10
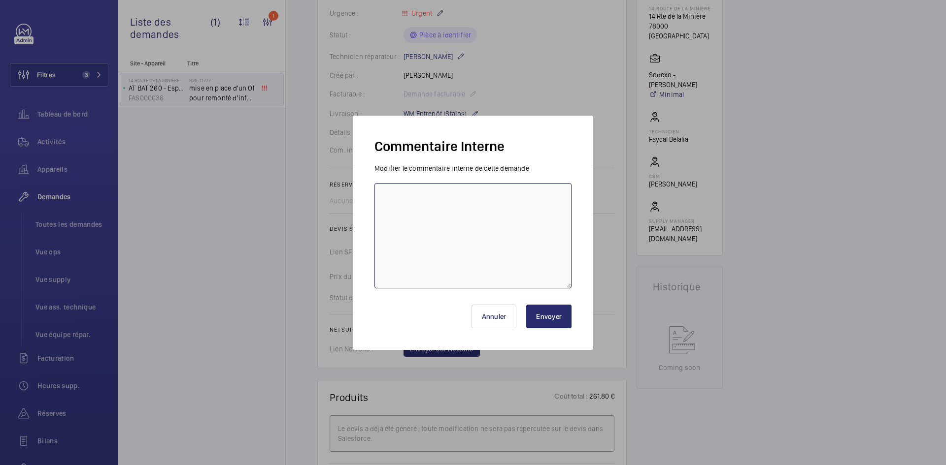
click at [421, 204] on textarea at bounding box center [472, 235] width 197 height 105
type textarea "BY-30/09 demande de devis envoyée au fournisseur GDV attente de retour."
click at [540, 316] on button "Envoyer" at bounding box center [548, 317] width 45 height 24
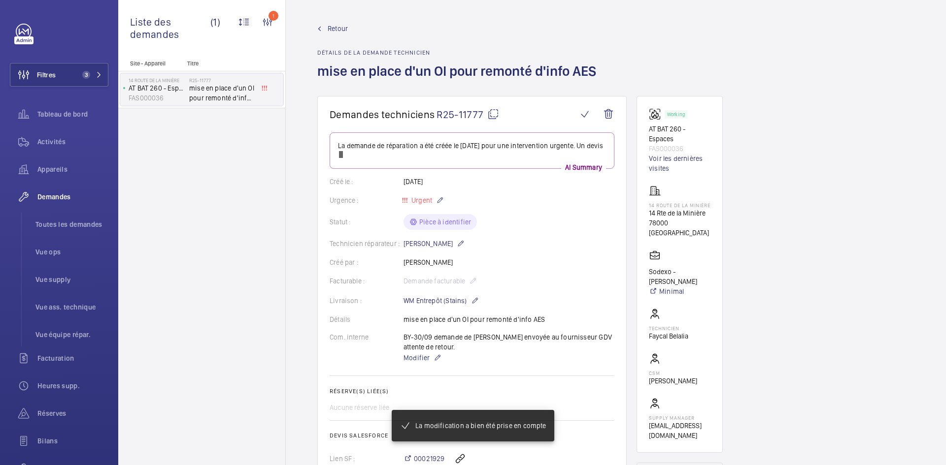
click at [332, 29] on span "Retour" at bounding box center [338, 29] width 20 height 10
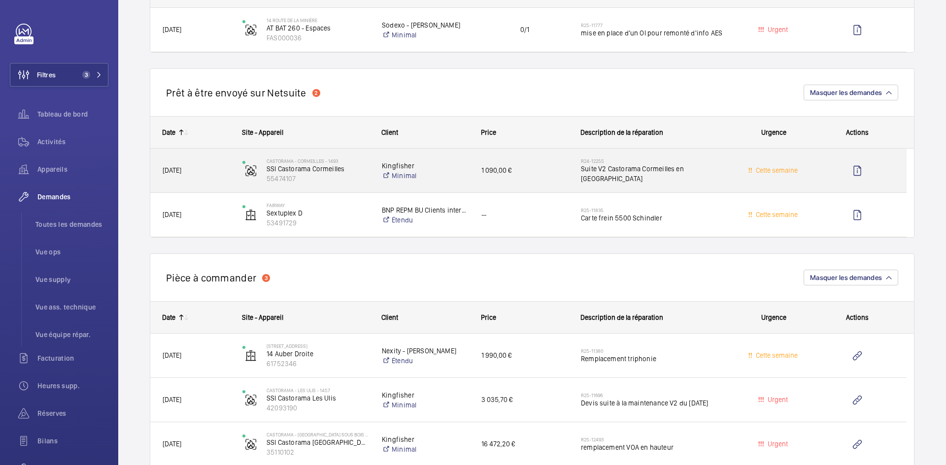
scroll to position [591, 0]
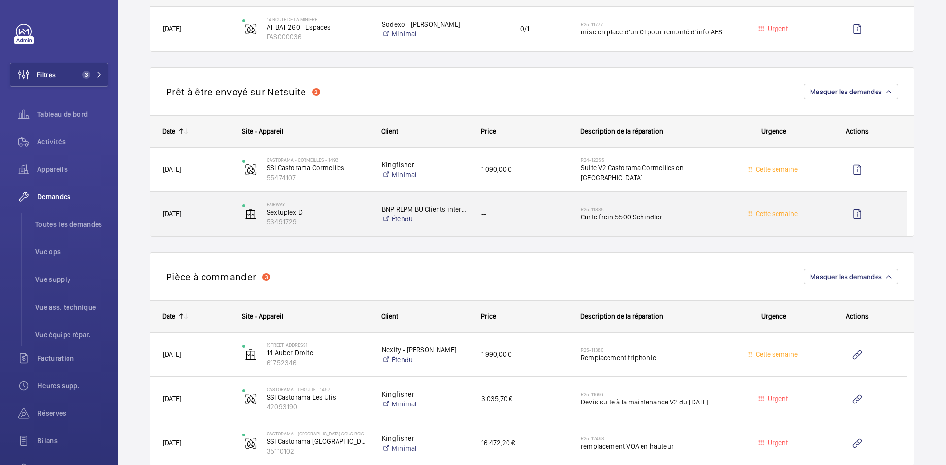
click at [234, 217] on div "FAIRWAY Sextuplex D 53491729" at bounding box center [300, 214] width 138 height 40
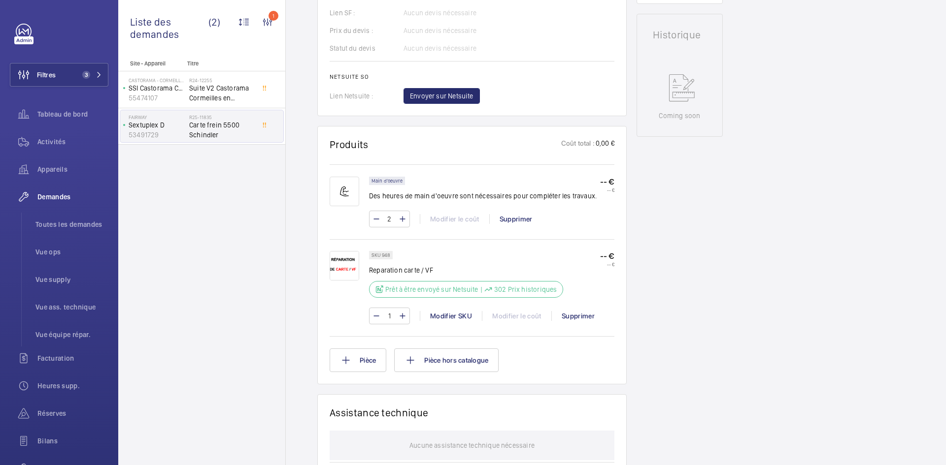
scroll to position [443, 0]
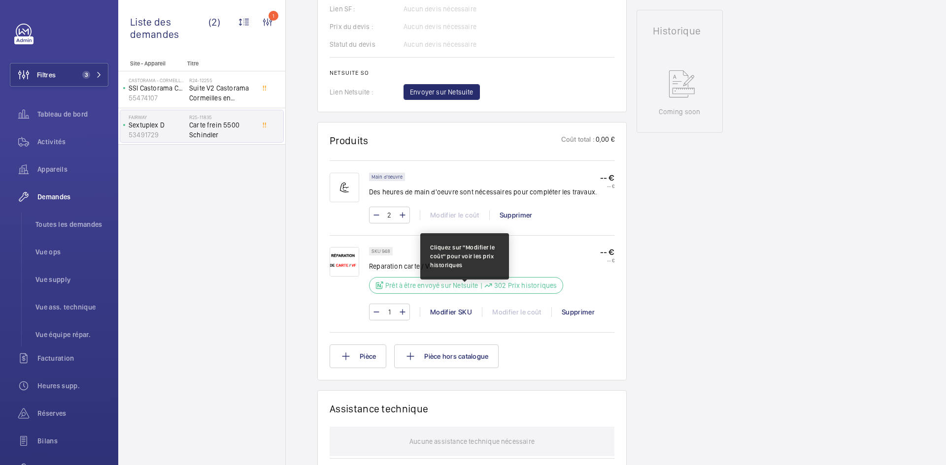
click at [520, 291] on p "302 Prix historiques" at bounding box center [525, 286] width 63 height 10
click at [460, 291] on p "Prêt à être envoyé sur Netsuite" at bounding box center [431, 286] width 93 height 10
click at [529, 291] on p "302 Prix historiques" at bounding box center [525, 286] width 63 height 10
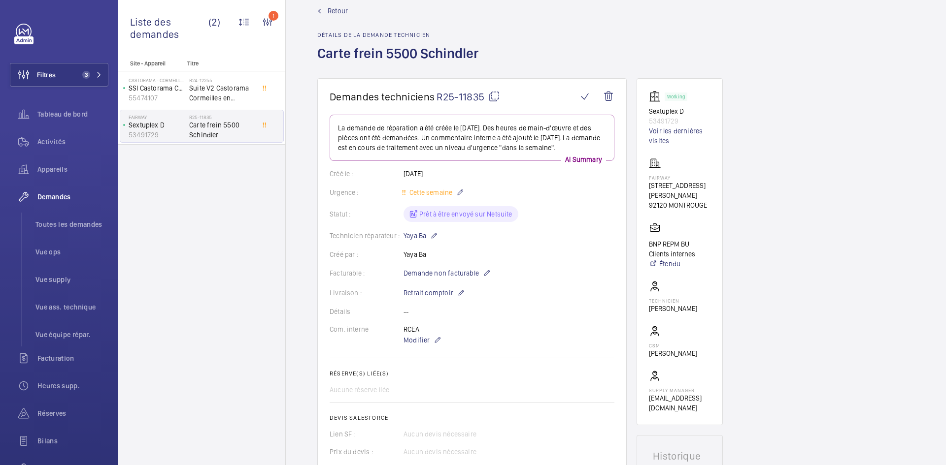
scroll to position [0, 0]
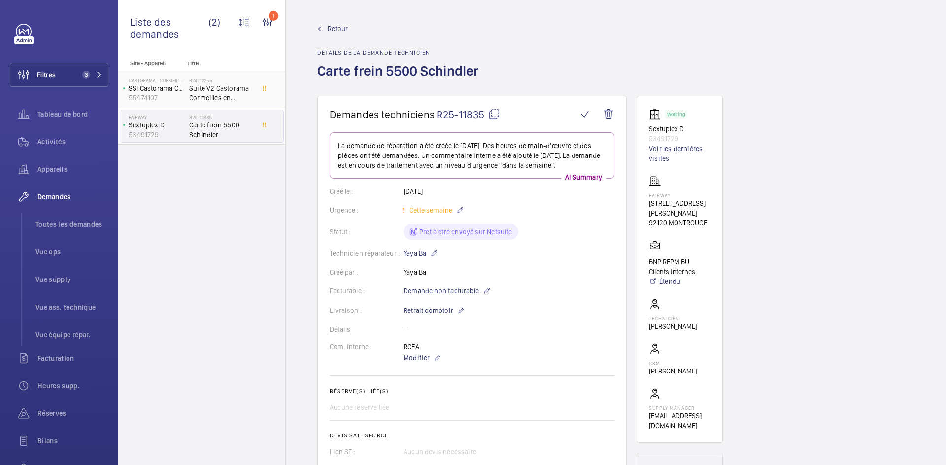
click at [199, 91] on span "Suite V2 Castorama Cormeilles en [GEOGRAPHIC_DATA]" at bounding box center [221, 93] width 65 height 20
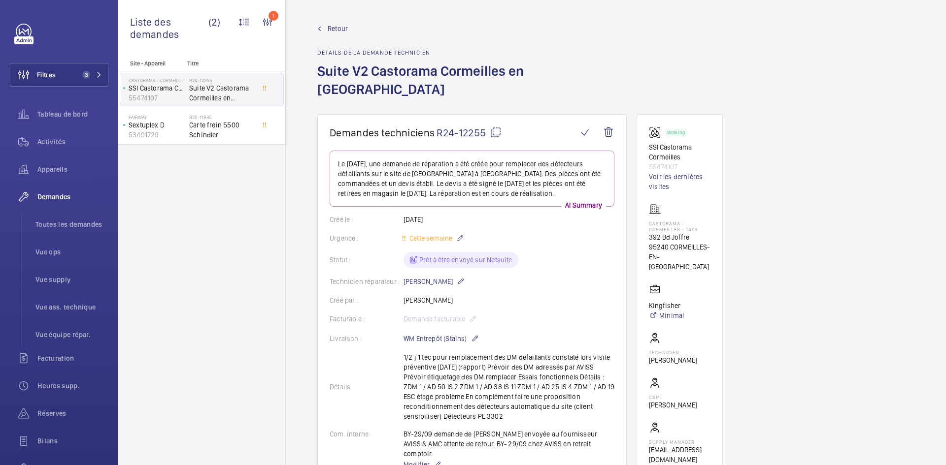
click at [333, 29] on span "Retour" at bounding box center [338, 29] width 20 height 10
click at [333, 26] on span "Retour" at bounding box center [338, 29] width 20 height 10
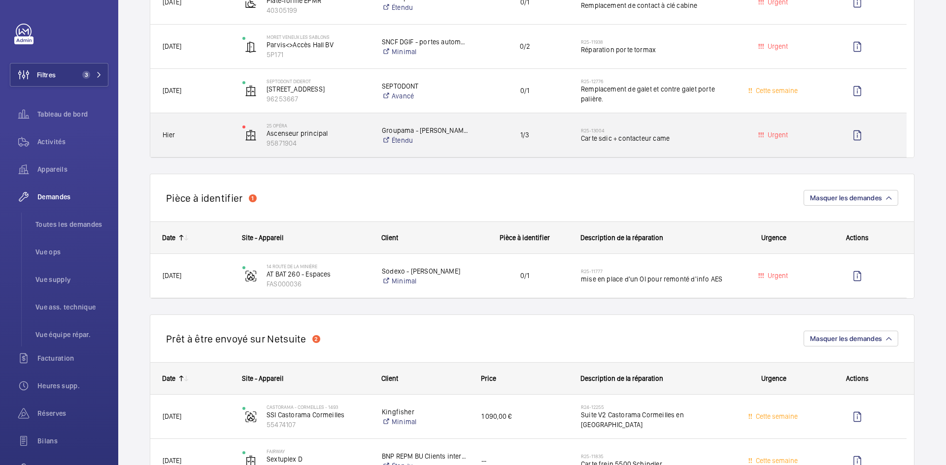
scroll to position [443, 0]
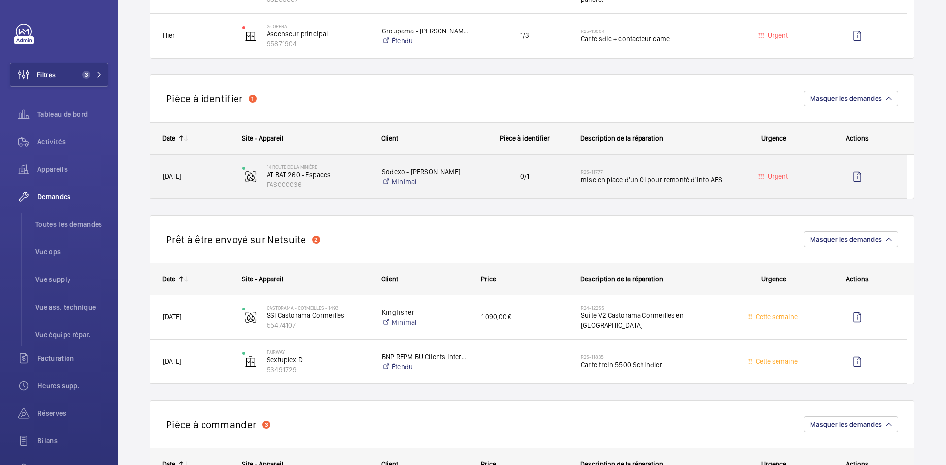
click at [218, 181] on span "04/09/2025" at bounding box center [196, 176] width 67 height 11
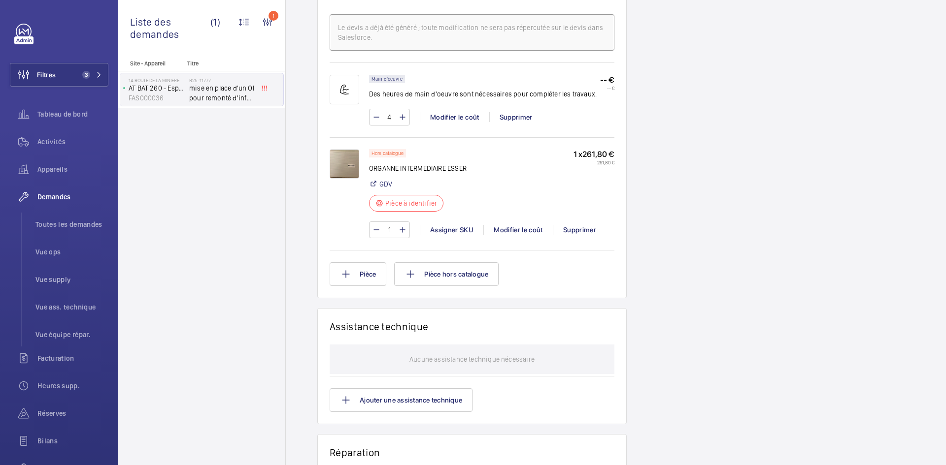
scroll to position [640, 0]
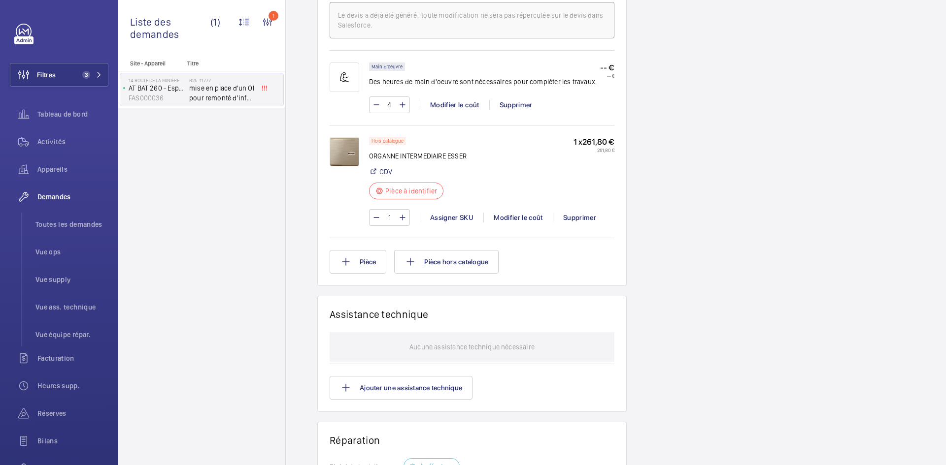
click at [346, 152] on img at bounding box center [345, 152] width 30 height 30
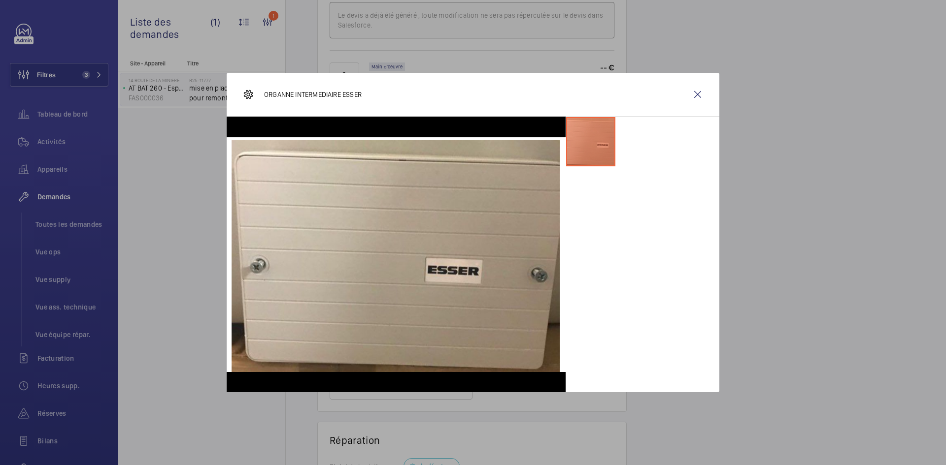
drag, startPoint x: 695, startPoint y: 93, endPoint x: 632, endPoint y: 142, distance: 79.3
click at [695, 93] on wm-front-icon-button at bounding box center [698, 95] width 24 height 24
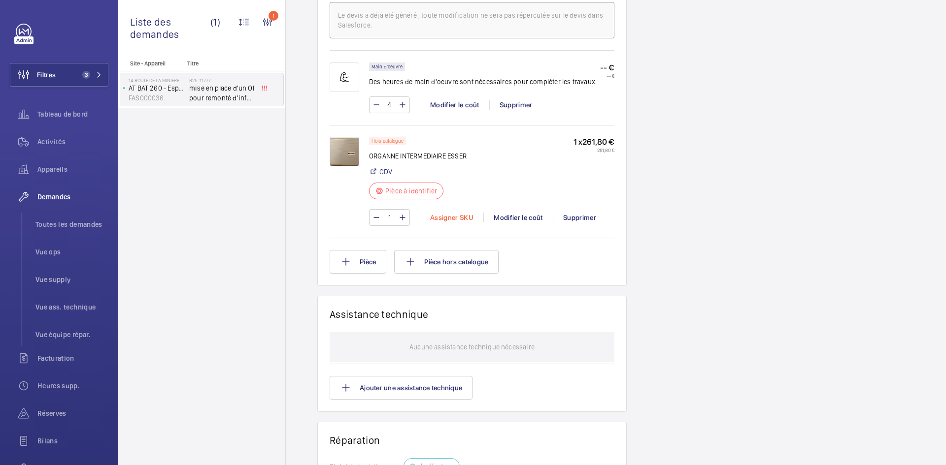
click at [457, 217] on div "Assigner SKU" at bounding box center [452, 218] width 64 height 10
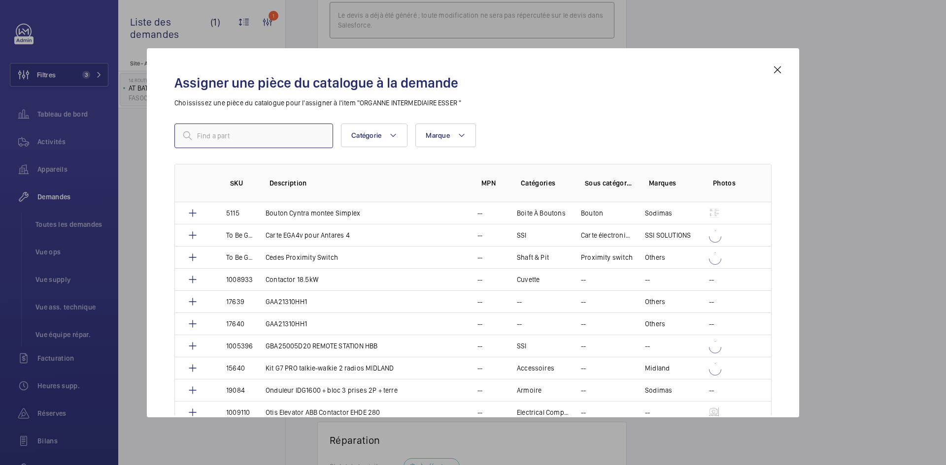
click at [256, 138] on input "text" at bounding box center [253, 136] width 159 height 25
paste input "1010398"
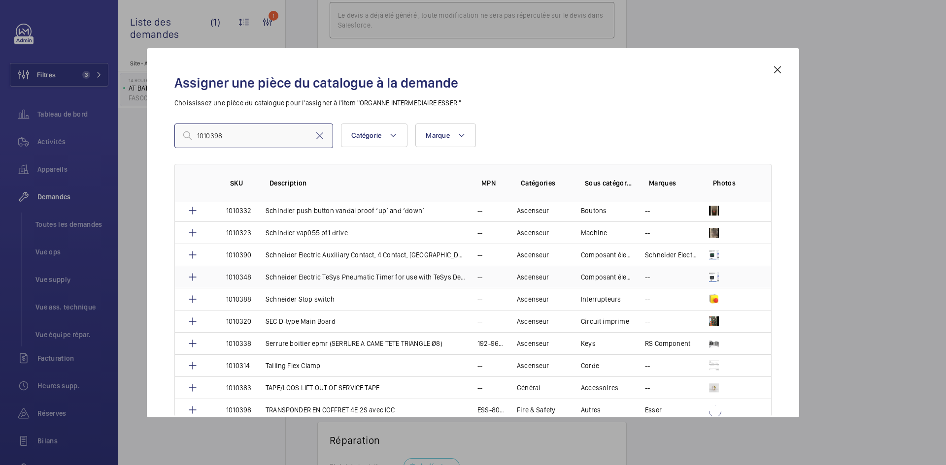
scroll to position [2047, 0]
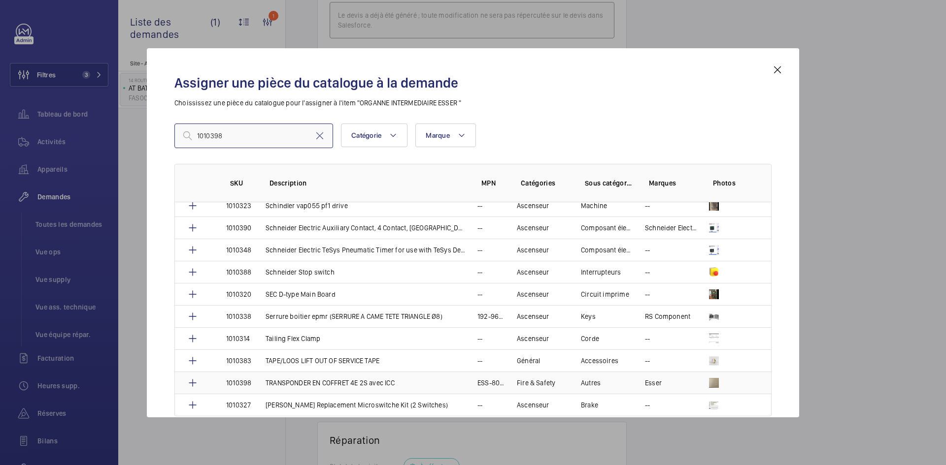
type input "1010398"
click at [256, 382] on td "TRANSPONDER EN COFFRET 4E 2S avec ICC" at bounding box center [360, 383] width 212 height 22
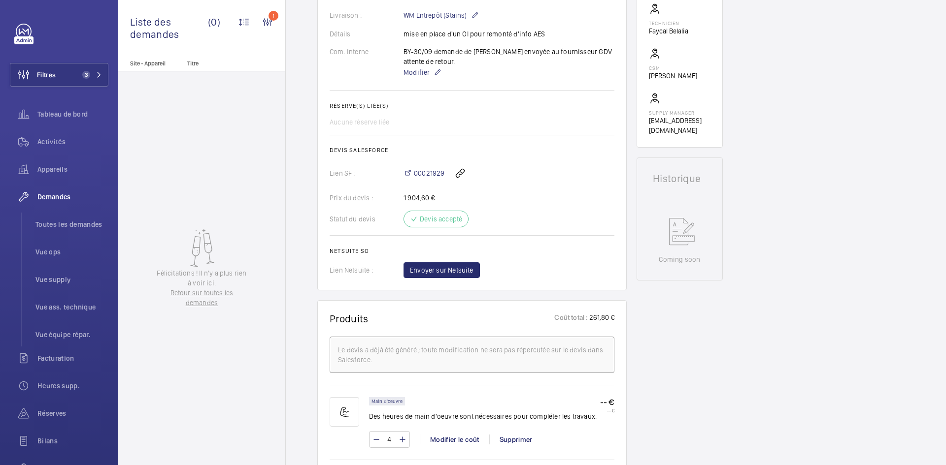
scroll to position [433, 0]
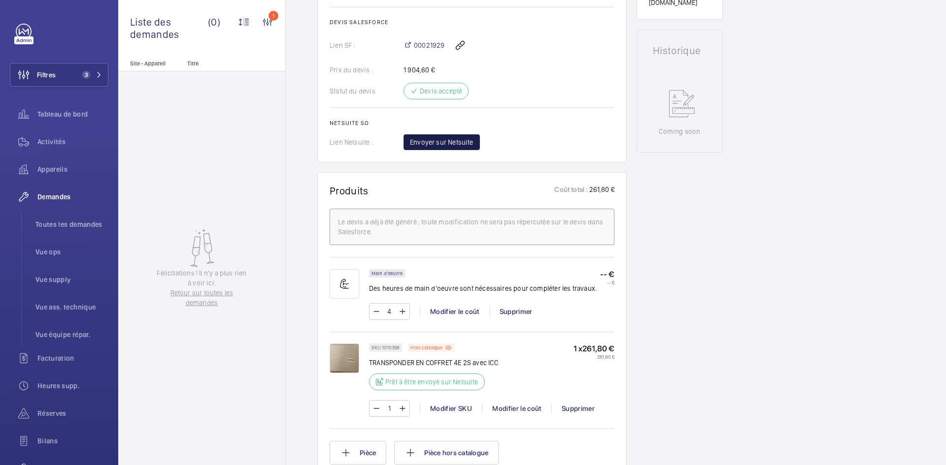
click at [455, 147] on span "Envoyer sur Netsuite" at bounding box center [442, 142] width 64 height 10
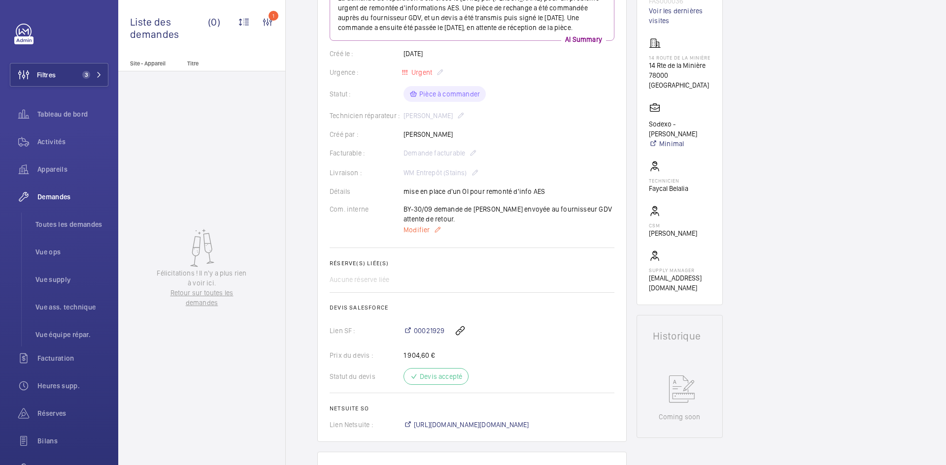
click at [417, 235] on span "Modifier" at bounding box center [416, 230] width 26 height 10
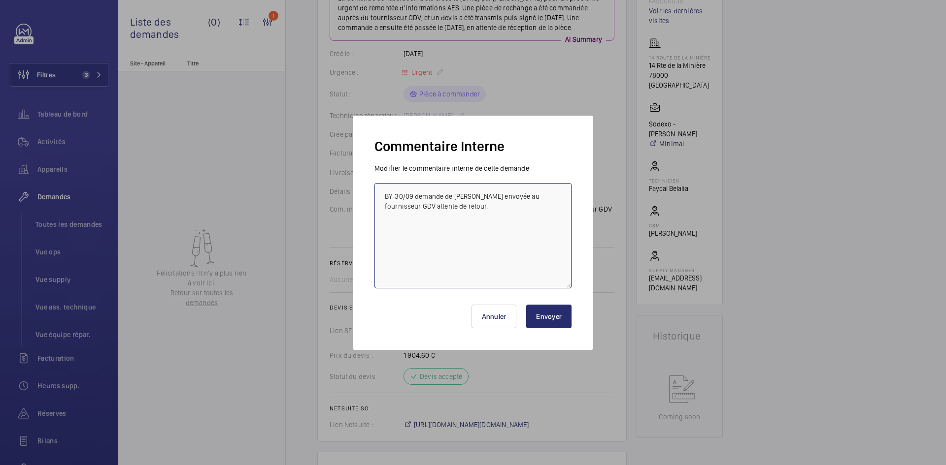
click at [383, 190] on textarea "BY-30/09 demande de devis envoyée au fournisseur GDV attente de retour." at bounding box center [472, 235] width 197 height 105
paste textarea "BY-30/09 commande effectuer chez le fournisseur GDV via l'email livraison prévu…"
type textarea "BY-30/09 commande effectuer chez le fournisseur GDV via l'email livraison prévu…"
click at [558, 317] on button "Envoyer" at bounding box center [548, 317] width 45 height 24
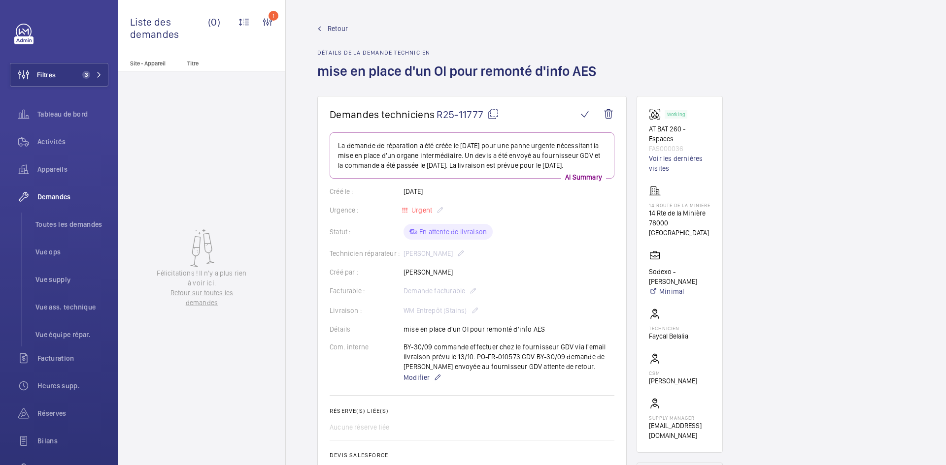
click at [335, 28] on span "Retour" at bounding box center [338, 29] width 20 height 10
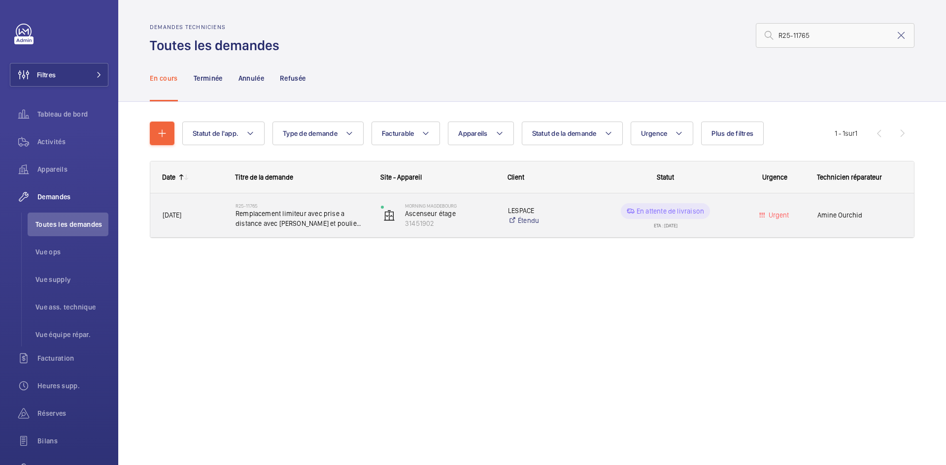
type input "R25-11765"
click at [213, 203] on div "[DATE]" at bounding box center [187, 215] width 72 height 31
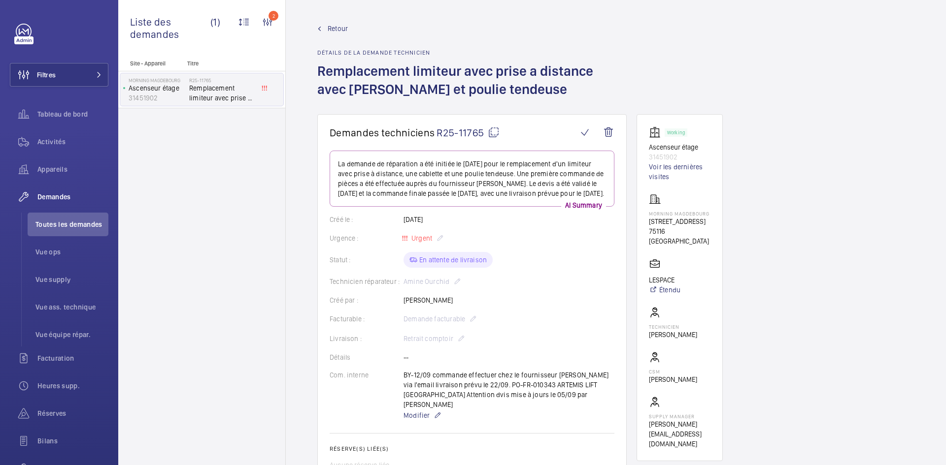
click at [494, 131] on mat-icon at bounding box center [494, 133] width 12 height 12
drag, startPoint x: 548, startPoint y: 394, endPoint x: 525, endPoint y: 395, distance: 23.2
click at [523, 395] on div "BY-12/09 commande effectuer chez le fournisseur ARTEMIS via l'email livraison p…" at bounding box center [508, 395] width 211 height 51
copy p "ARTEMIS"
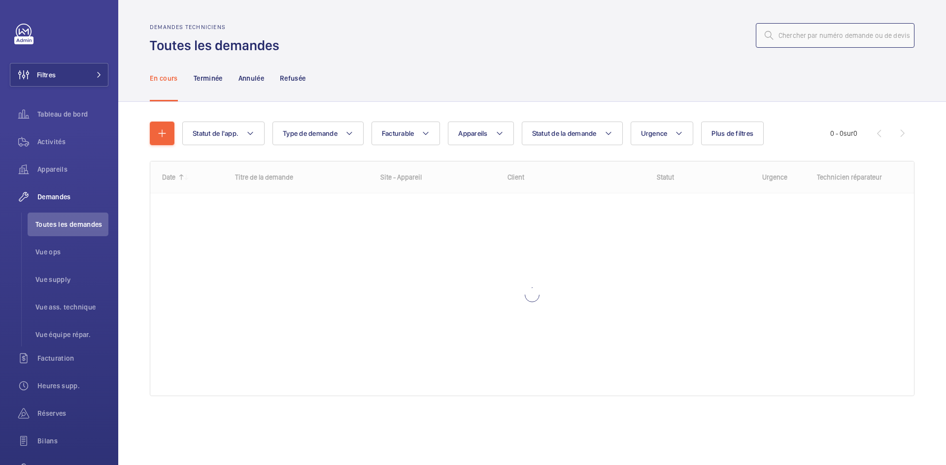
click at [841, 42] on input "text" at bounding box center [835, 35] width 159 height 25
click at [820, 34] on input "text" at bounding box center [835, 35] width 159 height 25
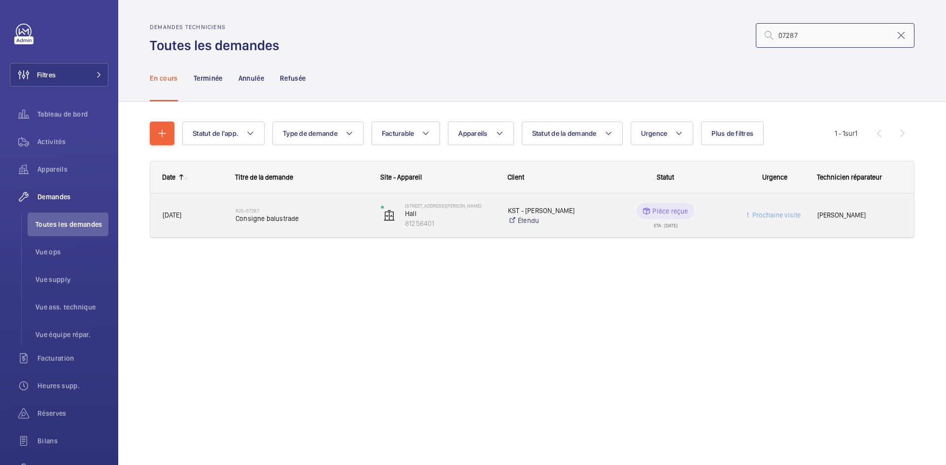
type input "07287"
click at [215, 213] on span "27/05/2025" at bounding box center [193, 215] width 60 height 11
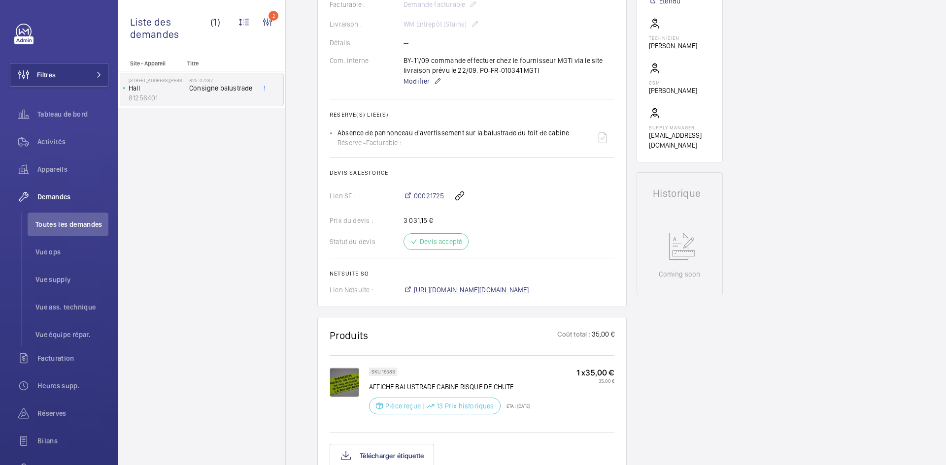
scroll to position [296, 0]
click at [500, 289] on span "https://6461500.app.netsuite.com/app/accounting/transactions/salesord.nl?id=299…" at bounding box center [471, 291] width 115 height 10
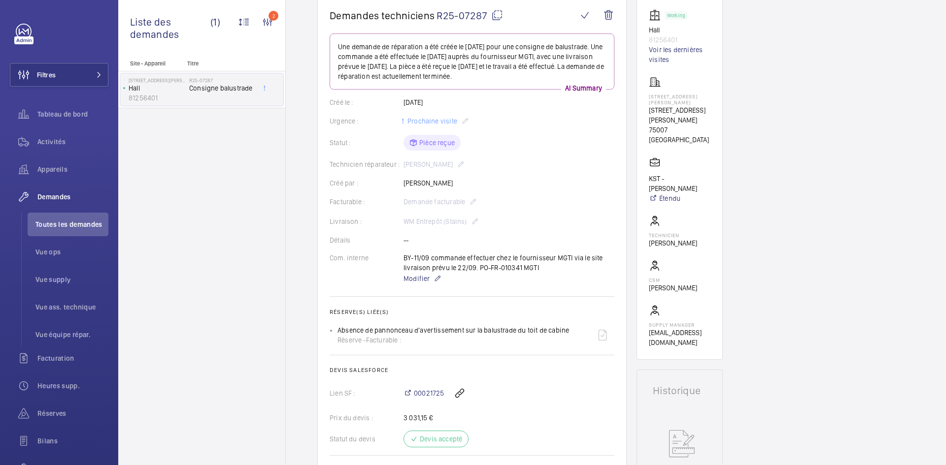
scroll to position [99, 0]
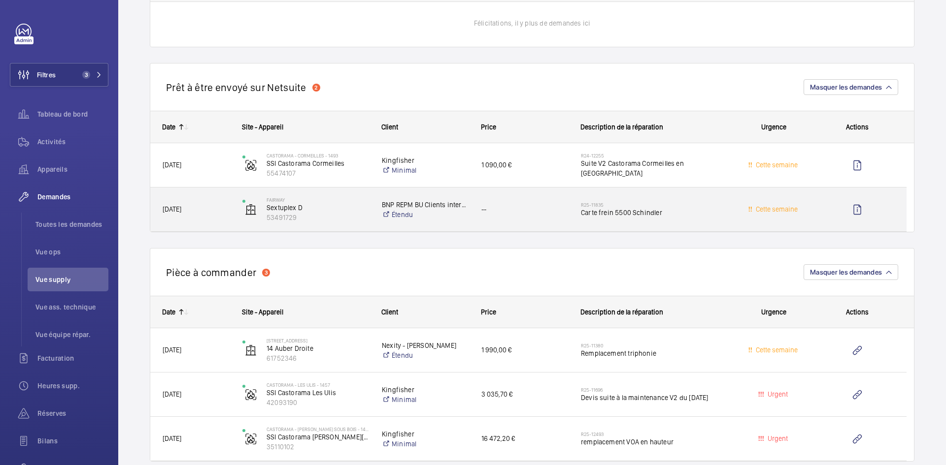
scroll to position [542, 0]
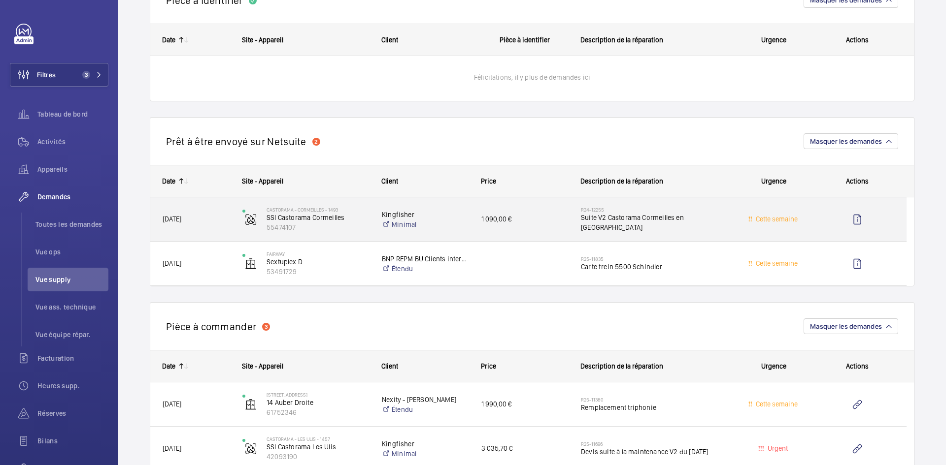
click at [206, 219] on span "07/11/2024" at bounding box center [196, 219] width 67 height 11
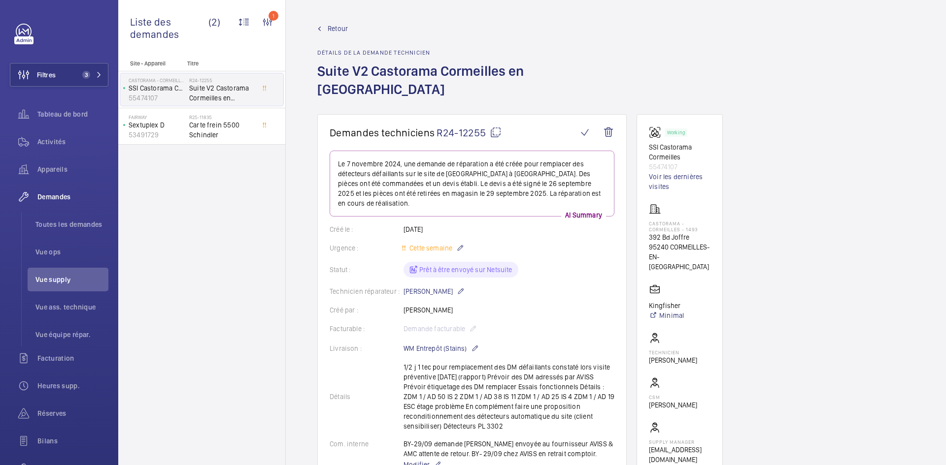
click at [333, 26] on span "Retour" at bounding box center [338, 29] width 20 height 10
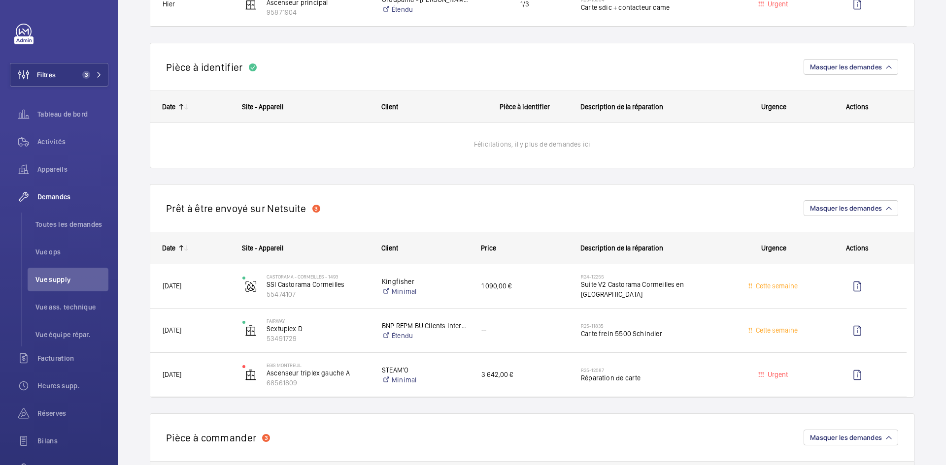
scroll to position [493, 0]
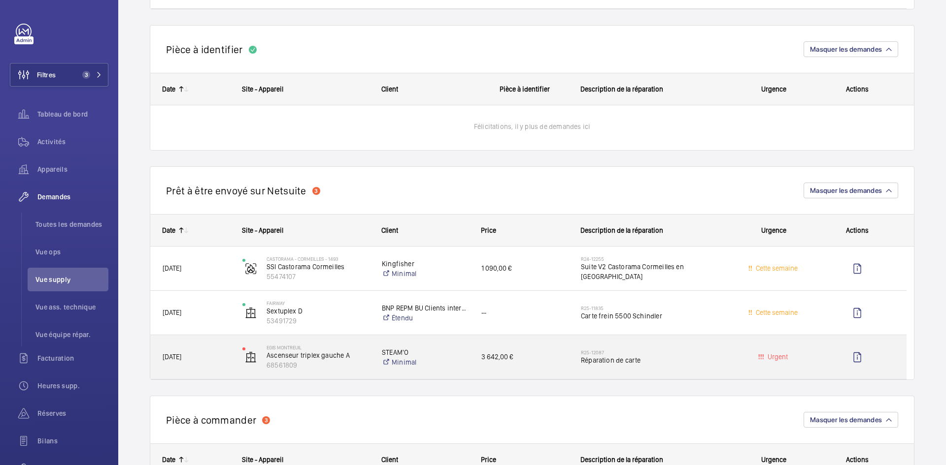
click at [231, 355] on div "EGIS MONTREUIL Ascenseur triplex gauche A 68561809" at bounding box center [300, 357] width 138 height 40
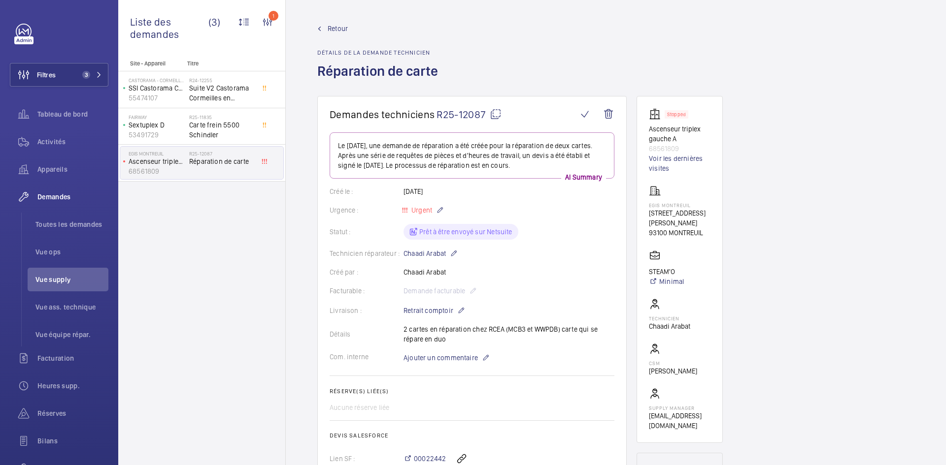
click at [496, 113] on mat-icon at bounding box center [496, 114] width 12 height 12
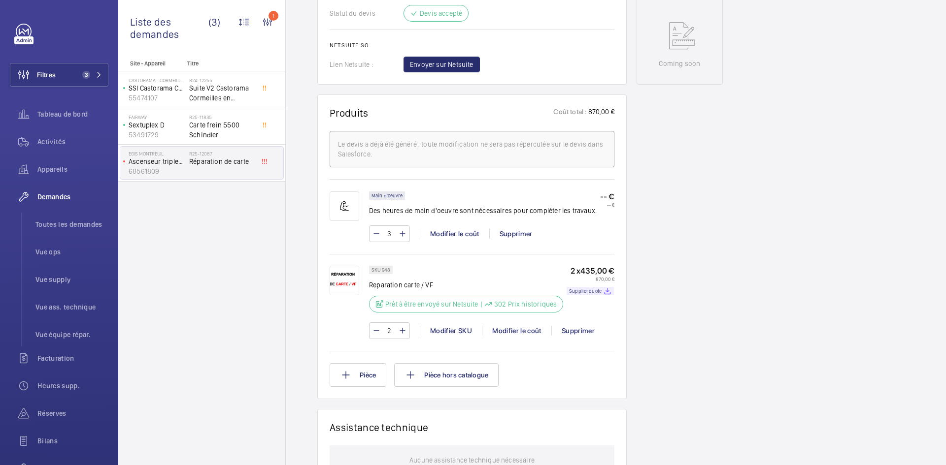
scroll to position [493, 0]
click at [591, 291] on p "Supplier quote" at bounding box center [585, 290] width 33 height 3
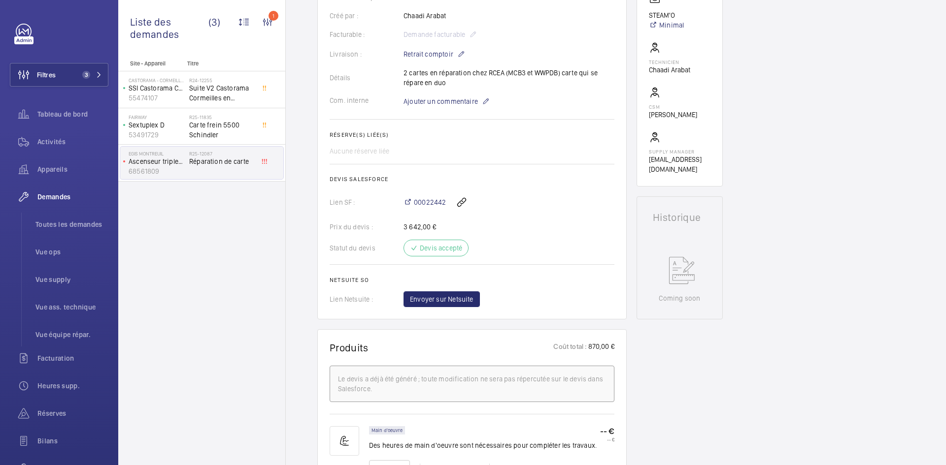
scroll to position [197, 0]
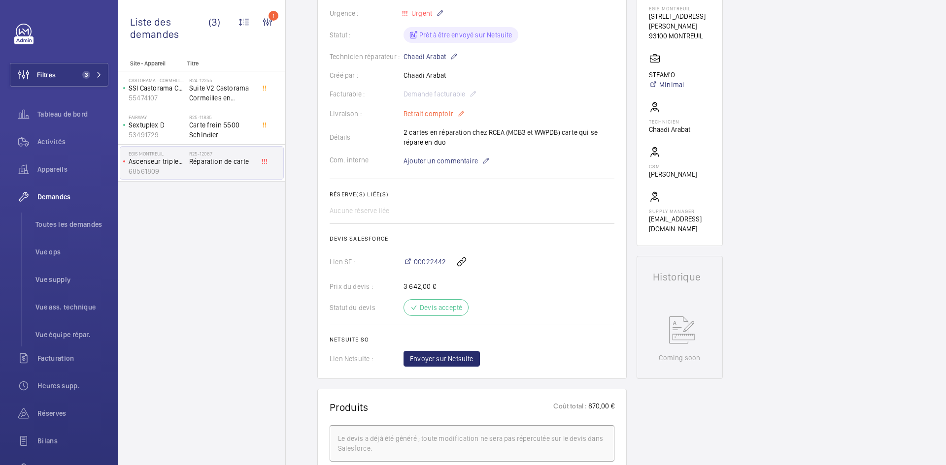
click at [460, 113] on mat-icon at bounding box center [461, 114] width 8 height 12
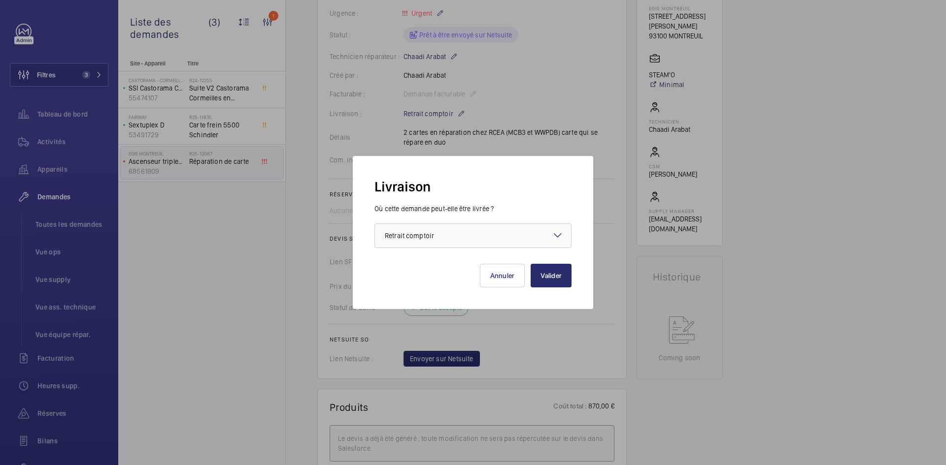
click at [561, 236] on mat-icon at bounding box center [558, 236] width 12 height 12
click at [816, 249] on div at bounding box center [473, 232] width 946 height 465
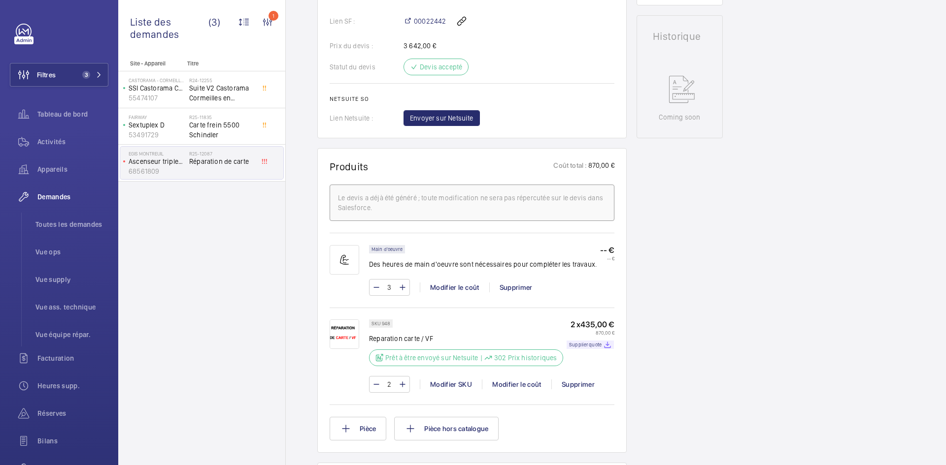
scroll to position [493, 0]
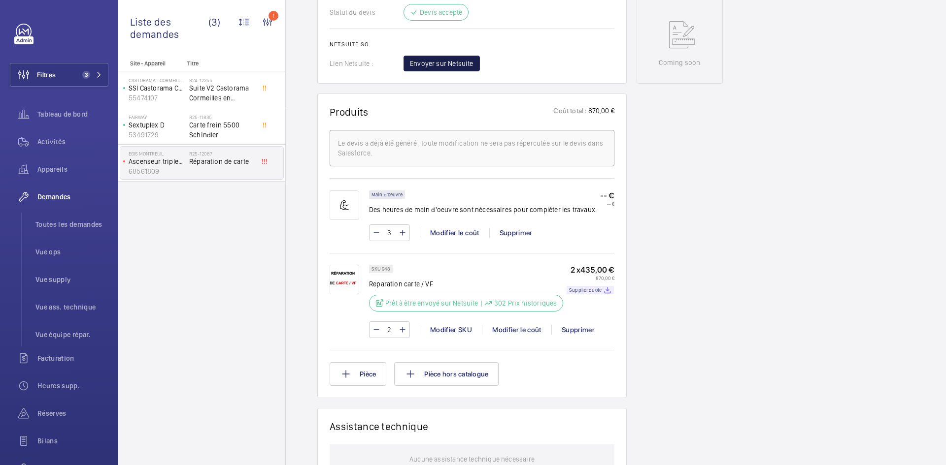
click at [459, 63] on span "Envoyer sur Netsuite" at bounding box center [442, 64] width 64 height 10
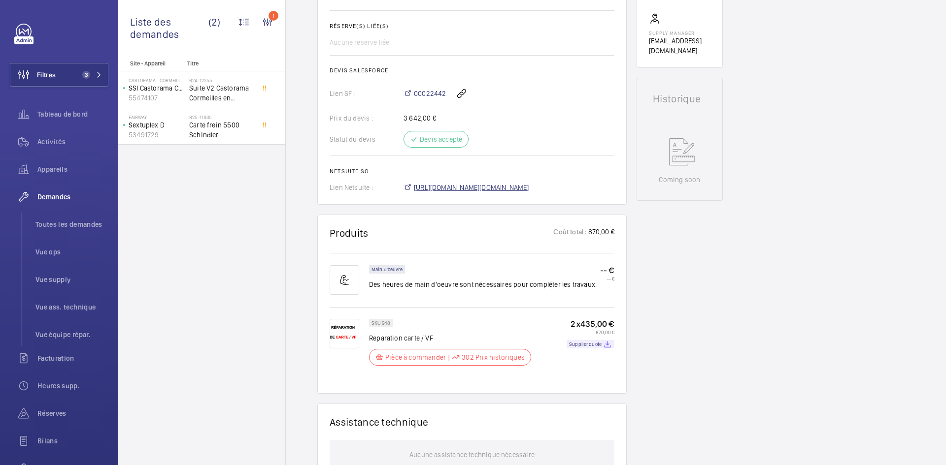
scroll to position [374, 0]
click at [464, 187] on span "https://6461500.app.netsuite.com/app/accounting/transactions/salesord.nl?id=304…" at bounding box center [471, 189] width 115 height 10
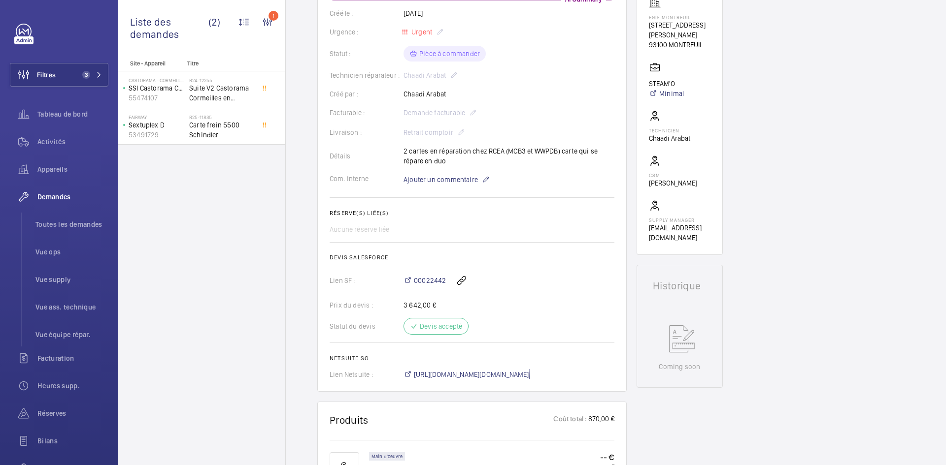
scroll to position [177, 0]
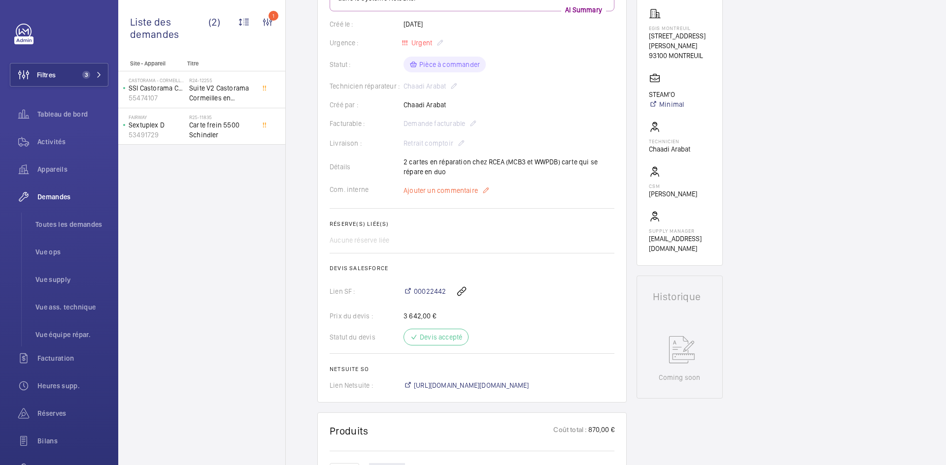
click at [433, 191] on span "Ajouter un commentaire" at bounding box center [440, 191] width 74 height 10
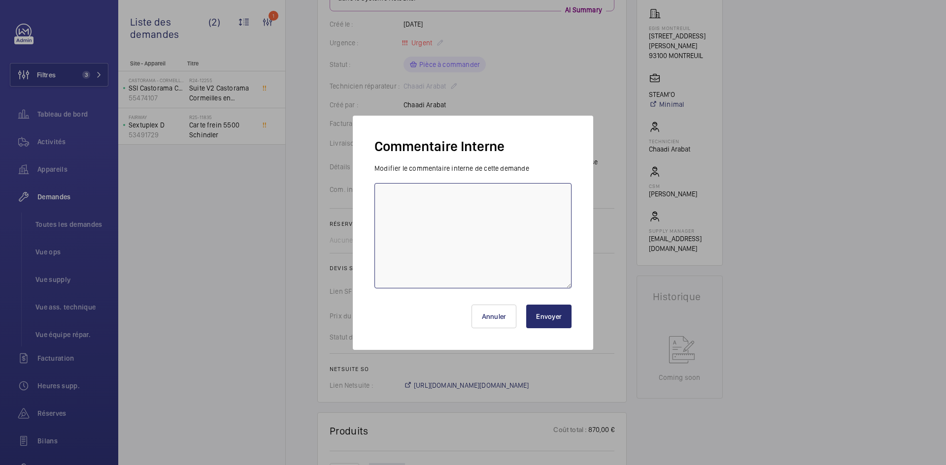
click at [406, 193] on textarea at bounding box center [472, 235] width 197 height 105
paste textarea "BY-30/09 commande effectuer chez le fournisseur ADLC via l'email livraison prév…"
type textarea "BY-30/09 commande effectuer chez le fournisseur ADLC via l'email livraison prév…"
click at [550, 318] on button "Envoyer" at bounding box center [548, 317] width 45 height 24
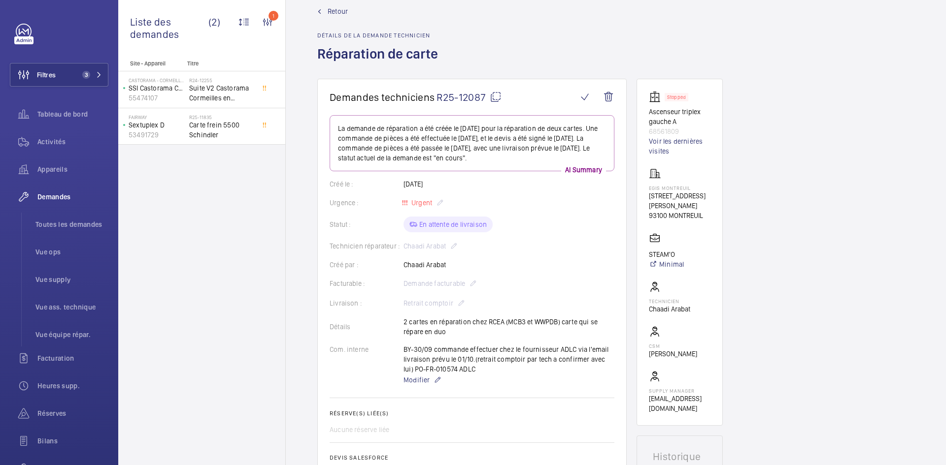
scroll to position [10, 0]
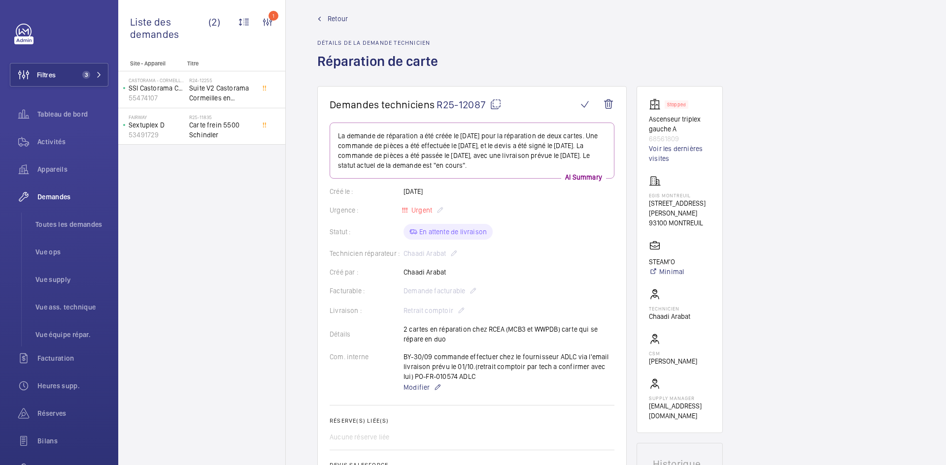
click at [496, 102] on mat-icon at bounding box center [496, 105] width 12 height 12
drag, startPoint x: 705, startPoint y: 226, endPoint x: 645, endPoint y: 195, distance: 67.2
click at [645, 195] on wm-front-card "Stopped Ascenseur triplex gauche A 68561809 Voir les dernières visites EGIS MON…" at bounding box center [679, 259] width 86 height 347
copy div "EGIS MONTREUIL 4 Rue Dolorès Ibarruri 93100 MONTREUIL"
click at [336, 18] on span "Retour" at bounding box center [338, 19] width 20 height 10
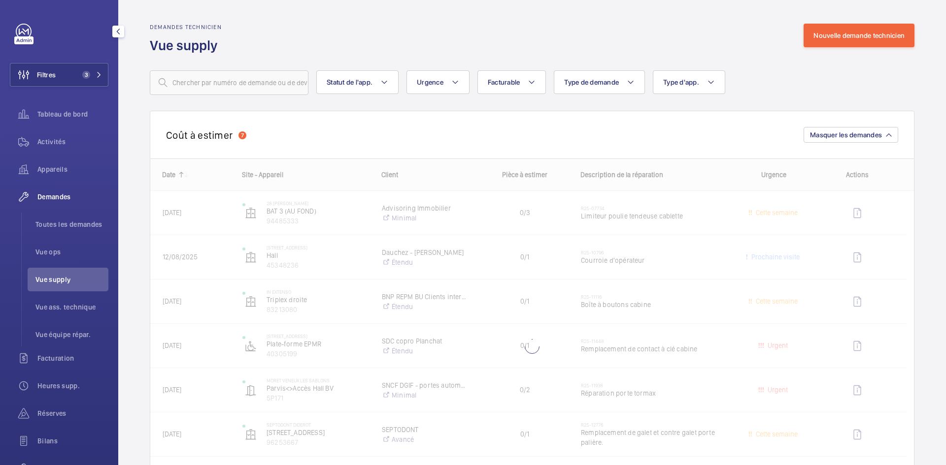
click at [67, 279] on span "Vue supply" at bounding box center [71, 280] width 73 height 10
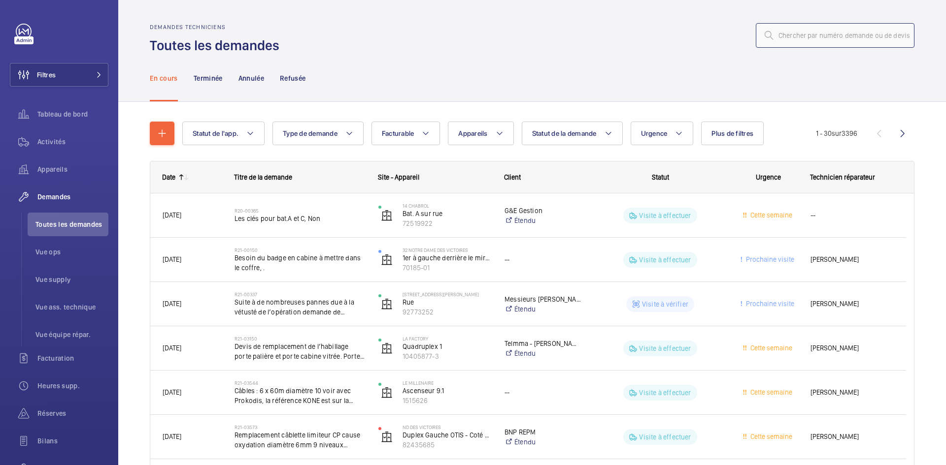
click at [820, 38] on input "text" at bounding box center [835, 35] width 159 height 25
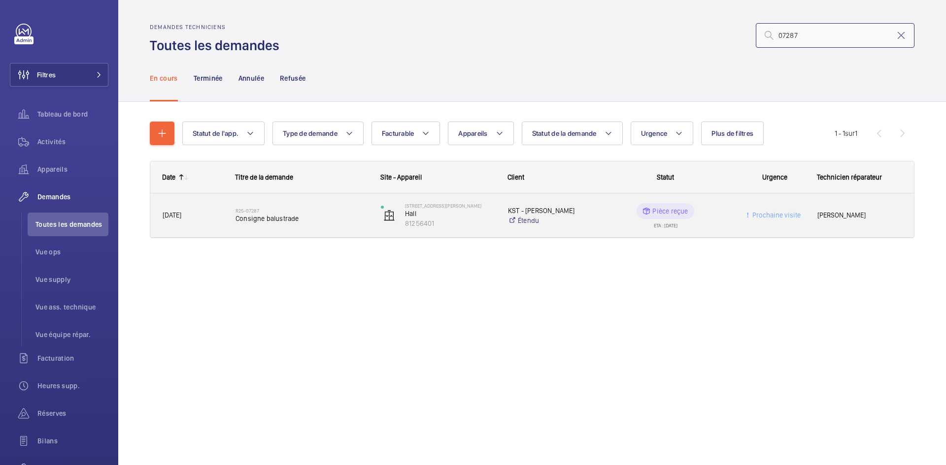
type input "07287"
click at [218, 219] on span "[DATE]" at bounding box center [193, 215] width 60 height 11
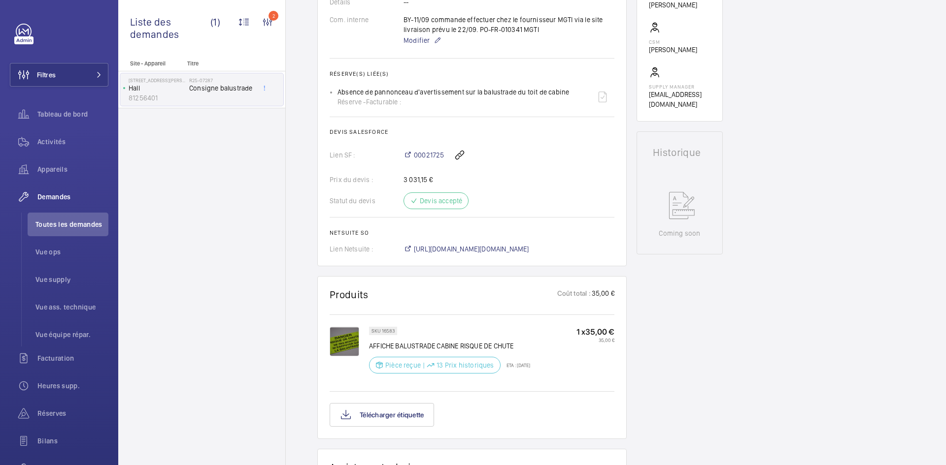
scroll to position [394, 0]
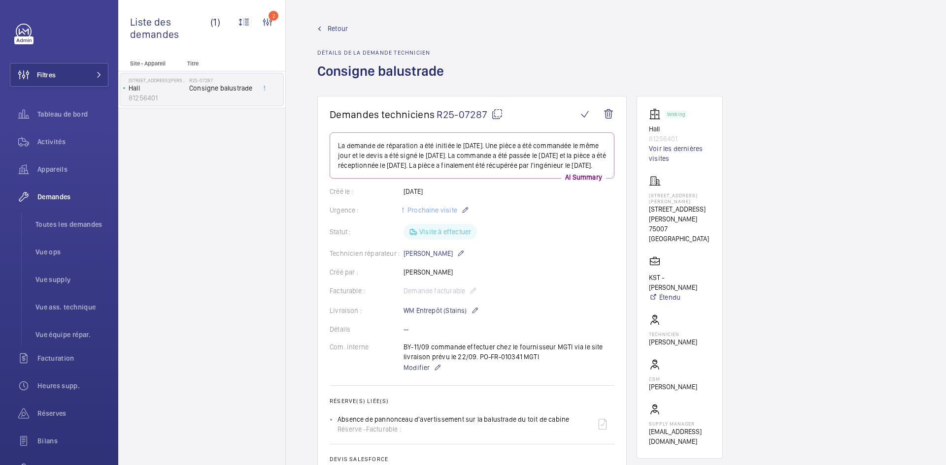
click at [339, 27] on span "Retour" at bounding box center [338, 29] width 20 height 10
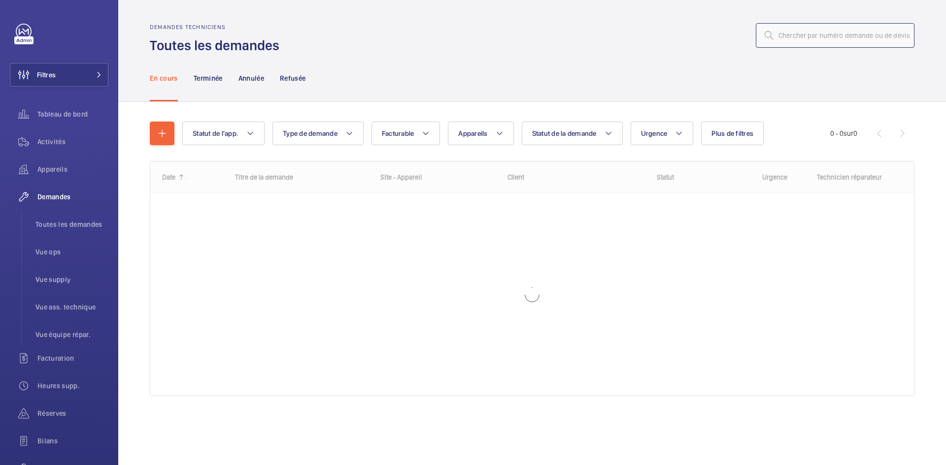
click at [811, 33] on input "text" at bounding box center [835, 35] width 159 height 25
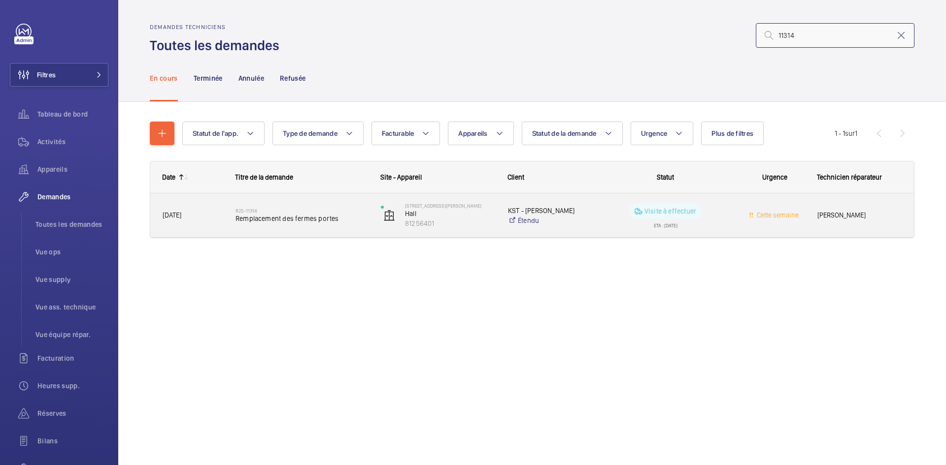
type input "11314"
click at [224, 219] on div "R25-11314 Remplacement des fermes portes" at bounding box center [296, 216] width 144 height 44
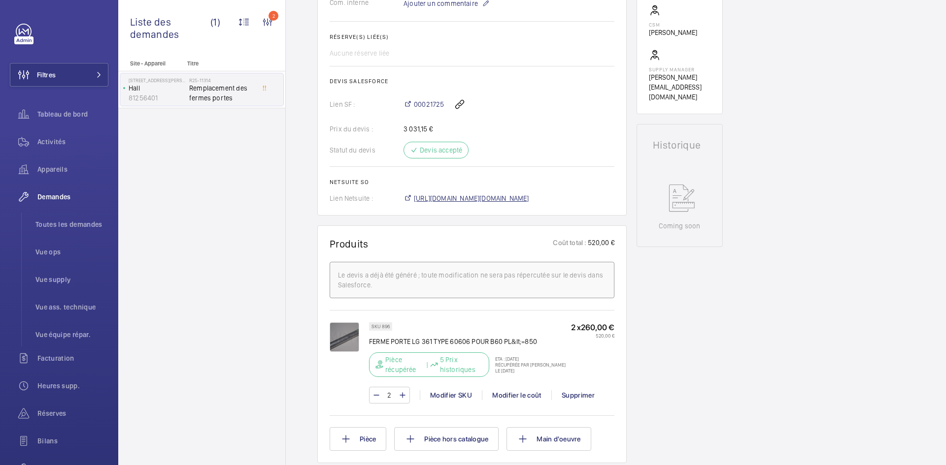
scroll to position [364, 0]
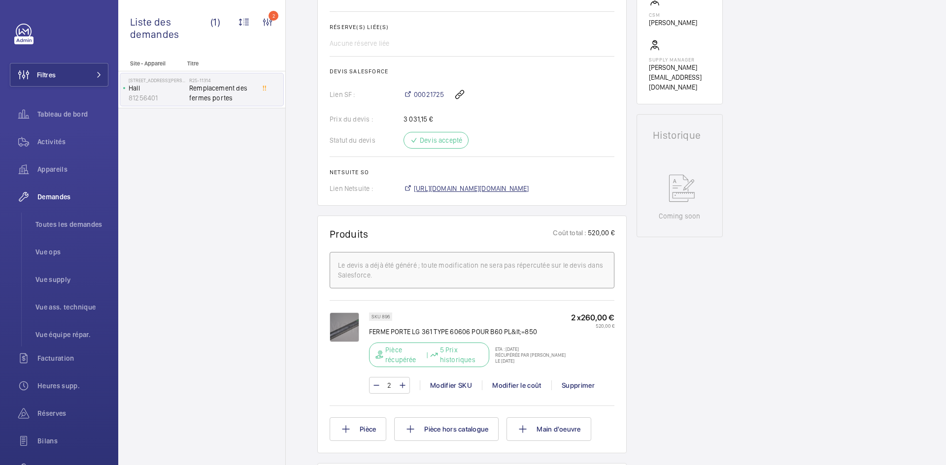
click at [529, 194] on span "https://6461500.app.netsuite.com/app/accounting/transactions/salesord.nl?id=300…" at bounding box center [471, 189] width 115 height 10
